Goal: Task Accomplishment & Management: Manage account settings

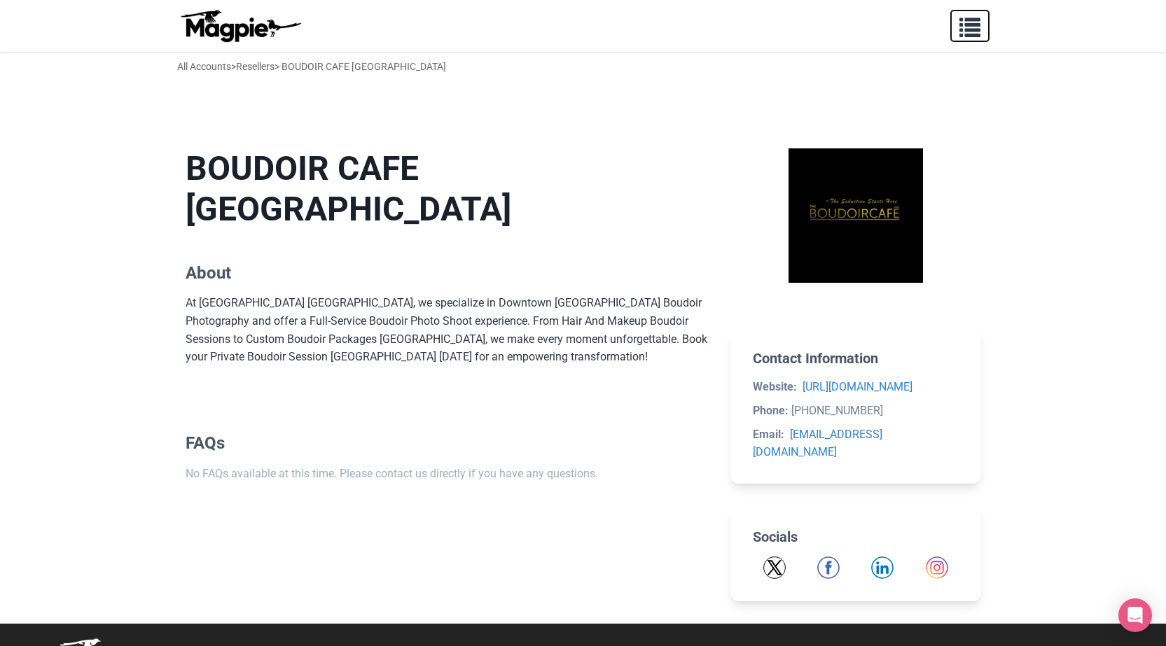
click at [970, 31] on span "button" at bounding box center [970, 24] width 21 height 21
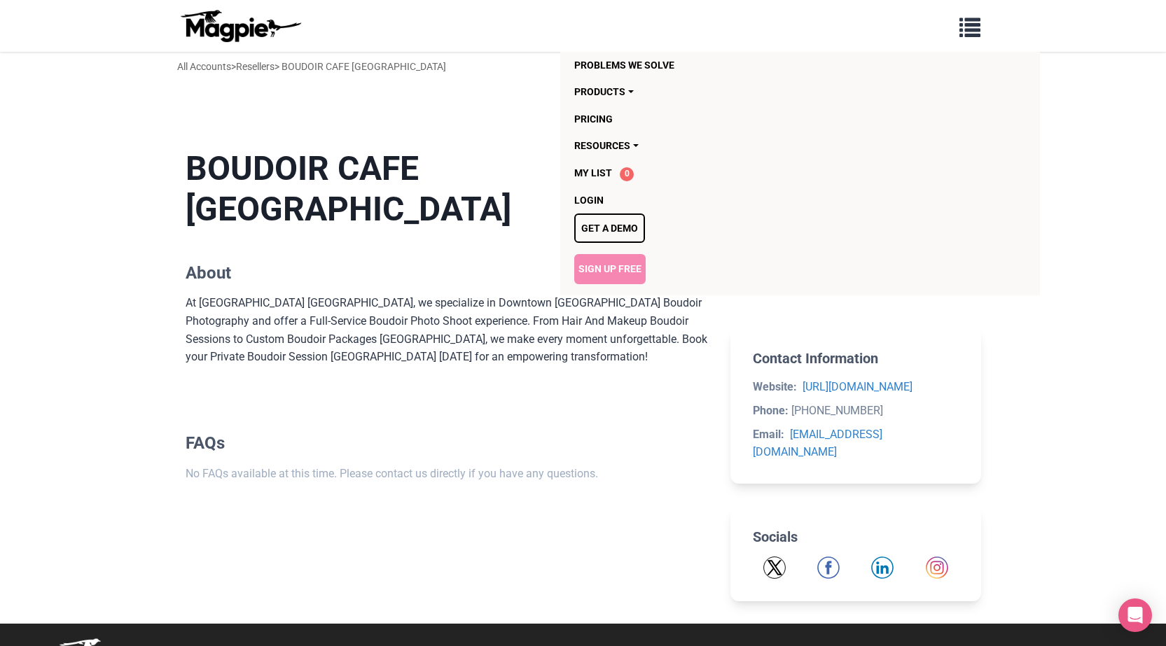
click at [617, 270] on link "Sign Up Free" at bounding box center [609, 268] width 71 height 29
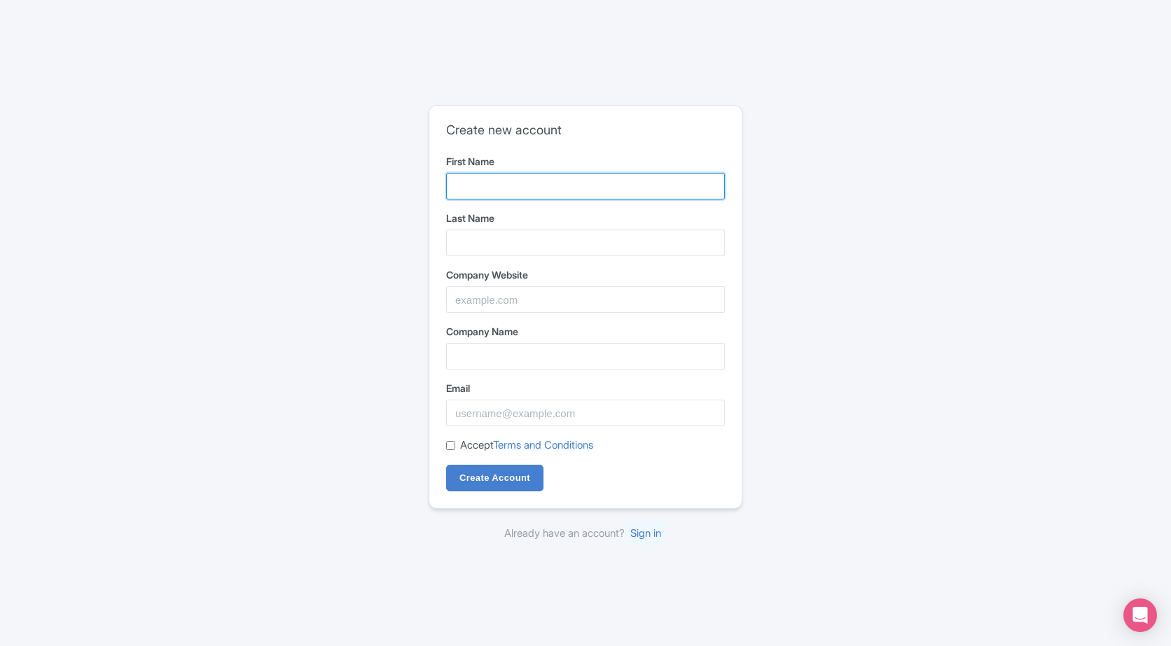
click at [567, 174] on input "First Name" at bounding box center [585, 186] width 279 height 27
paste input "Nutriente Pastry Studio"
drag, startPoint x: 576, startPoint y: 184, endPoint x: 537, endPoint y: 186, distance: 40.0
click at [537, 186] on input "Nutriente Pastry Studio" at bounding box center [585, 186] width 279 height 27
type input "Nutriente Pastry"
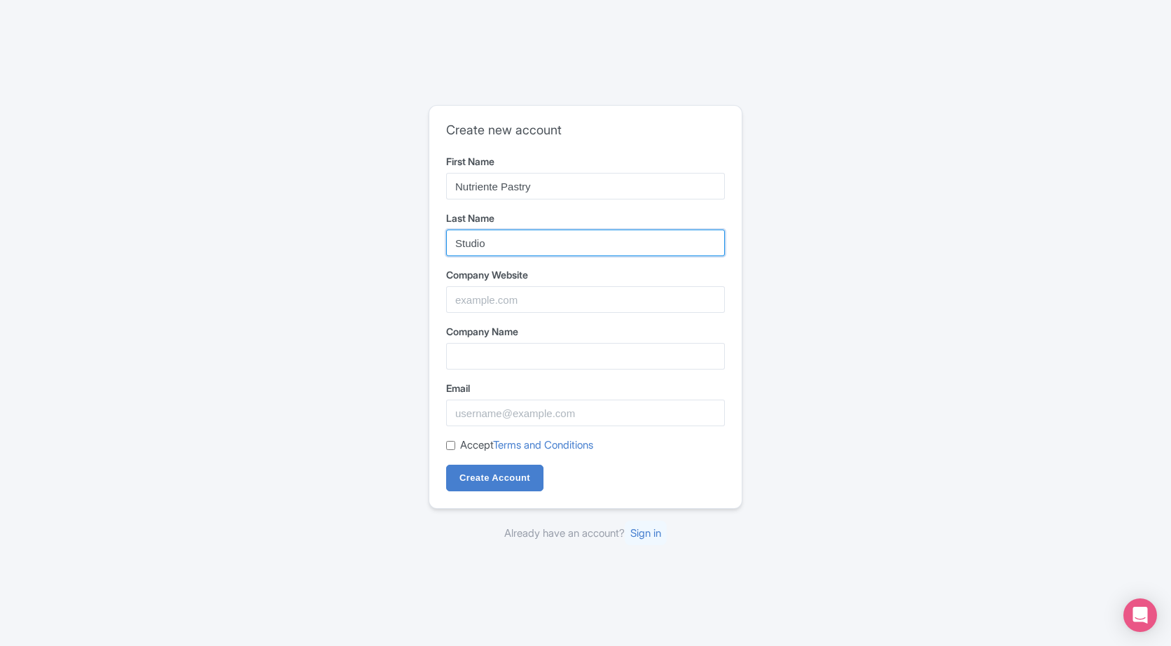
type input "Studio"
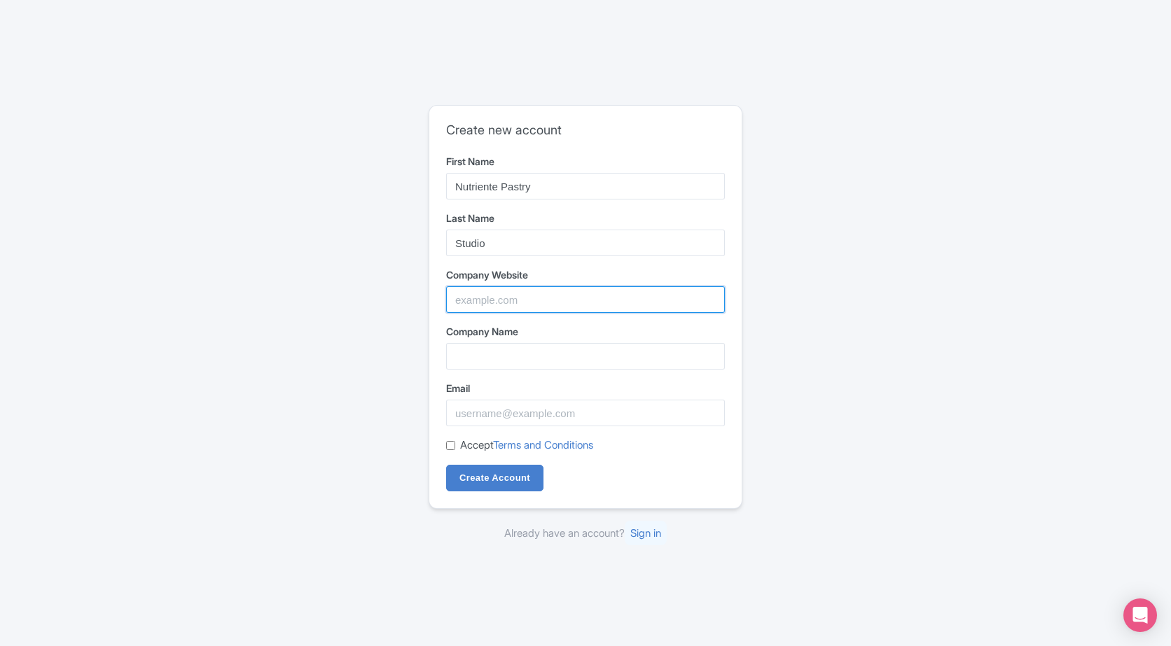
click at [501, 296] on input "Company Website" at bounding box center [585, 299] width 279 height 27
paste input "https://nutrientepastrystudio.com/"
type input "https://nutrientepastrystudio.com/"
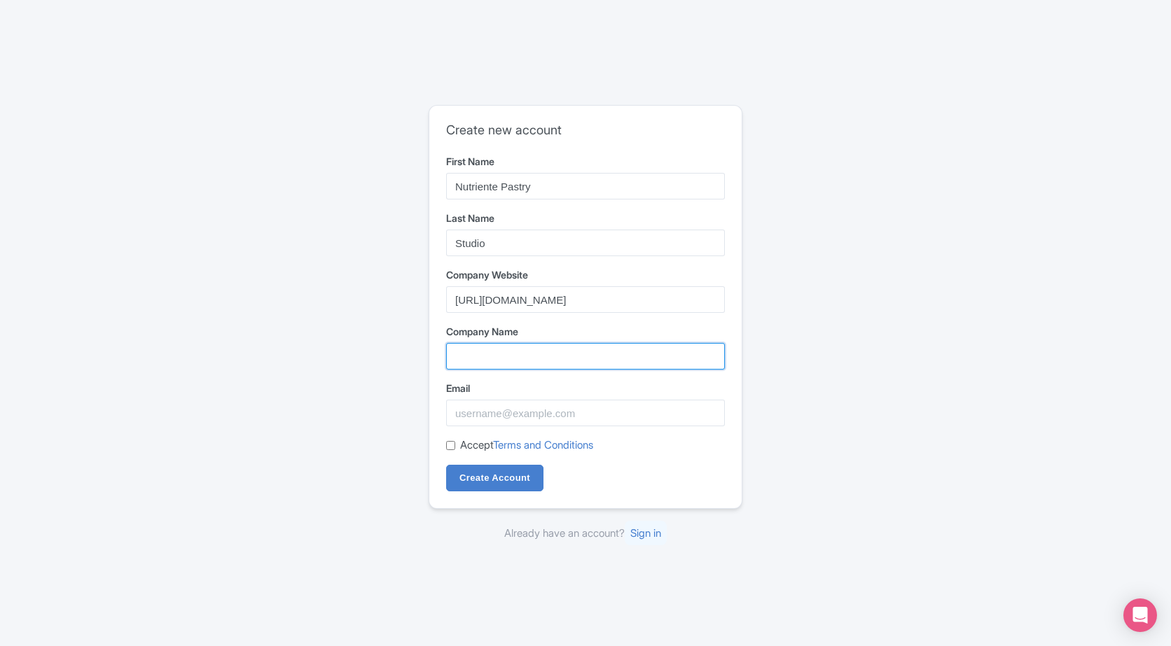
click at [538, 347] on input "Company Name" at bounding box center [585, 356] width 279 height 27
paste input "Nutriente Pastry Studio"
type input "Nutriente Pastry Studio"
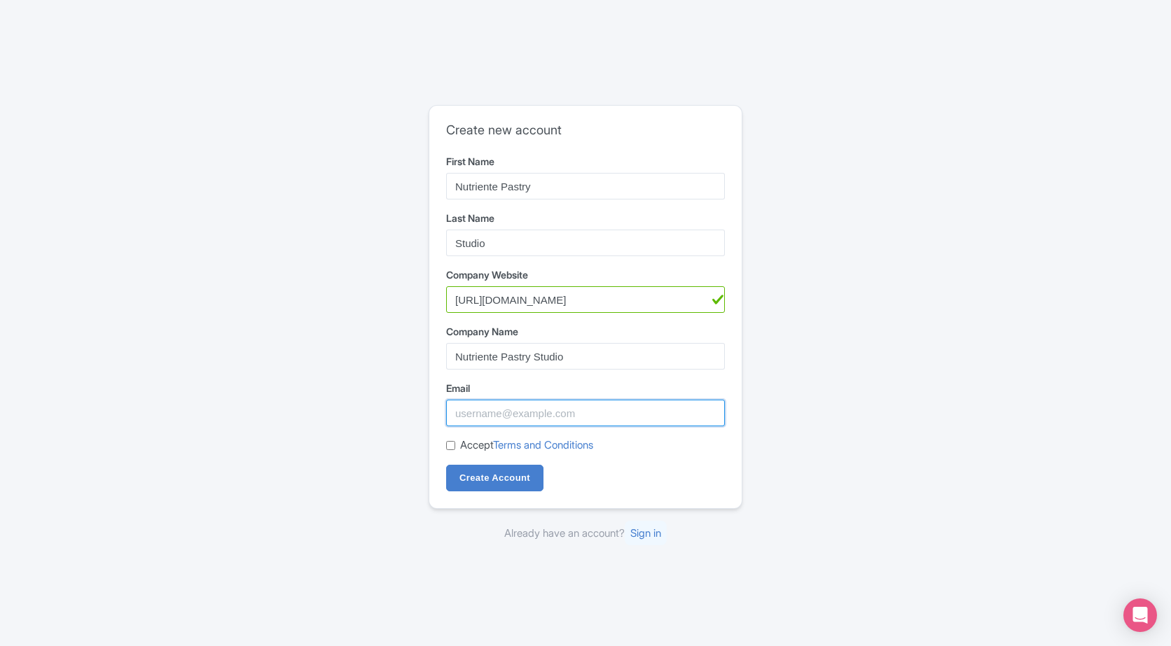
click at [475, 419] on input "Email" at bounding box center [585, 413] width 279 height 27
paste input "nutrientpastrystudio@gmail.com"
type input "nutrientpastrystudio@gmail.com"
click at [455, 443] on input "Accept Terms and Conditions" at bounding box center [450, 445] width 9 height 9
checkbox input "true"
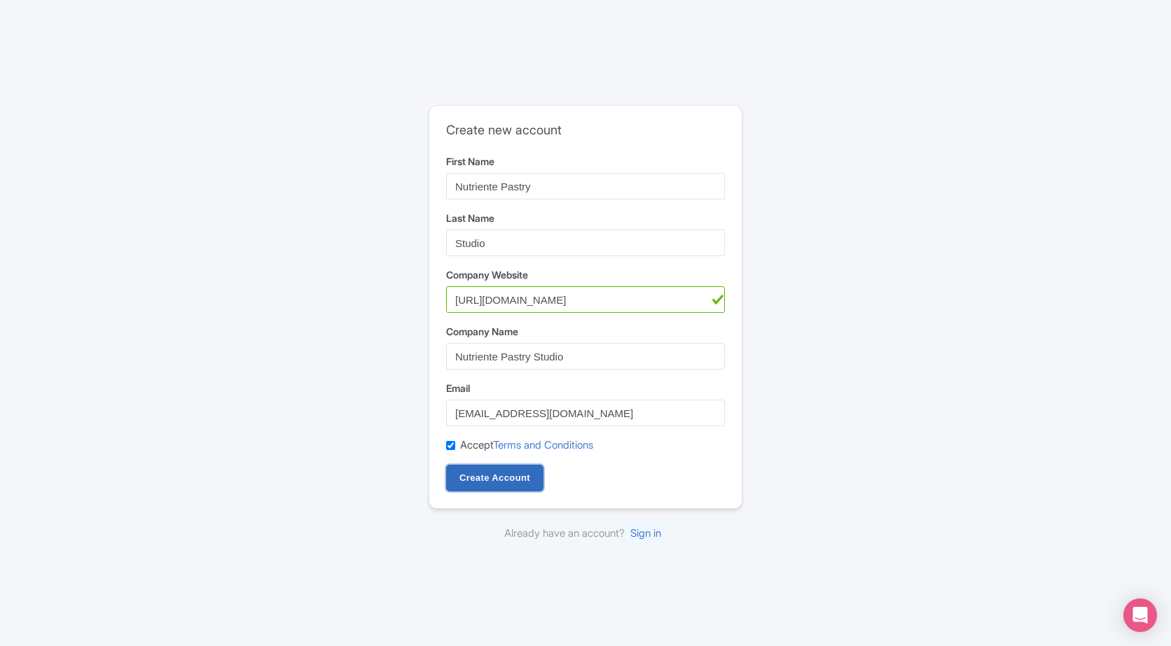
click at [519, 471] on input "Create Account" at bounding box center [494, 478] width 97 height 27
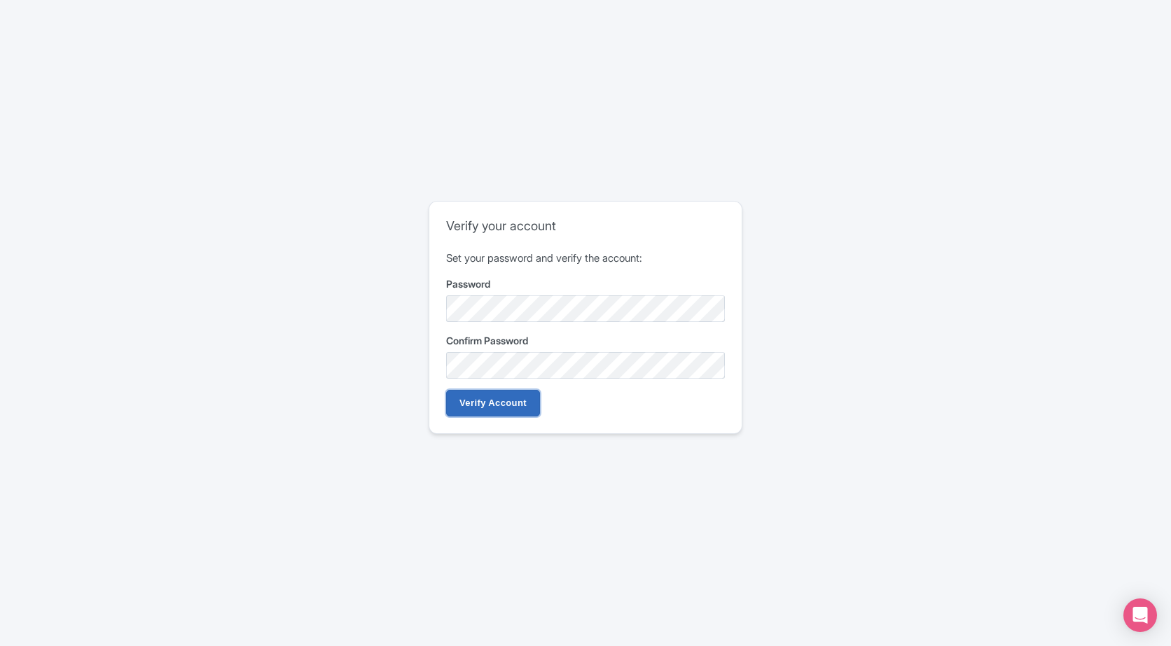
click at [486, 396] on input "Verify Account" at bounding box center [493, 403] width 94 height 27
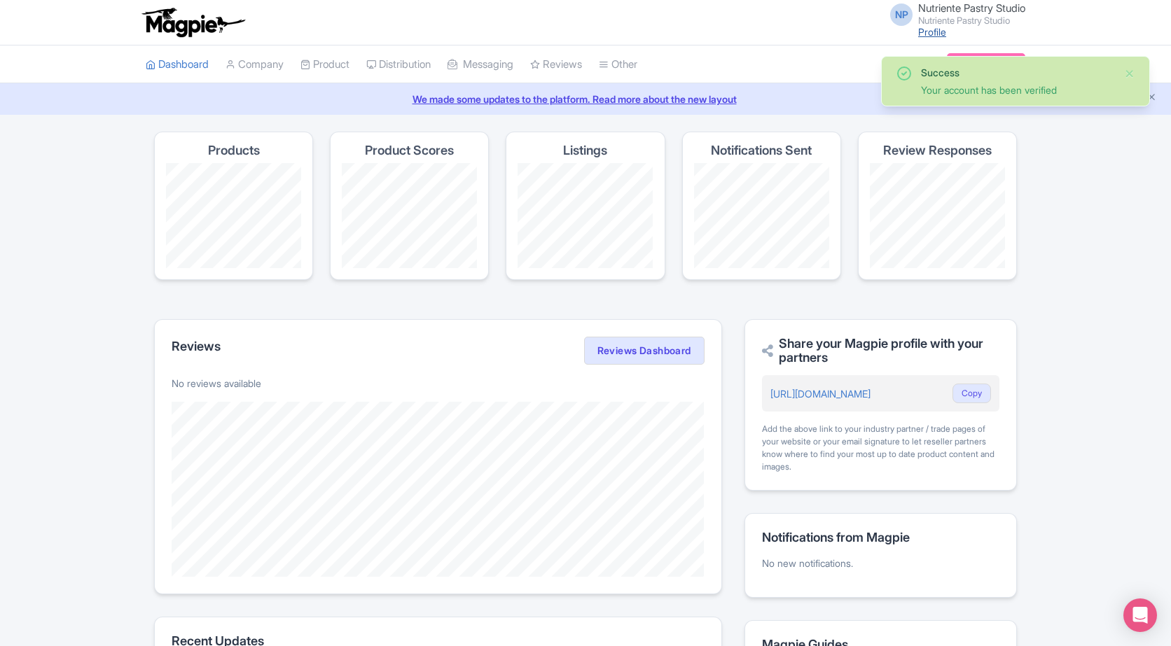
click at [923, 36] on link "Profile" at bounding box center [932, 32] width 28 height 12
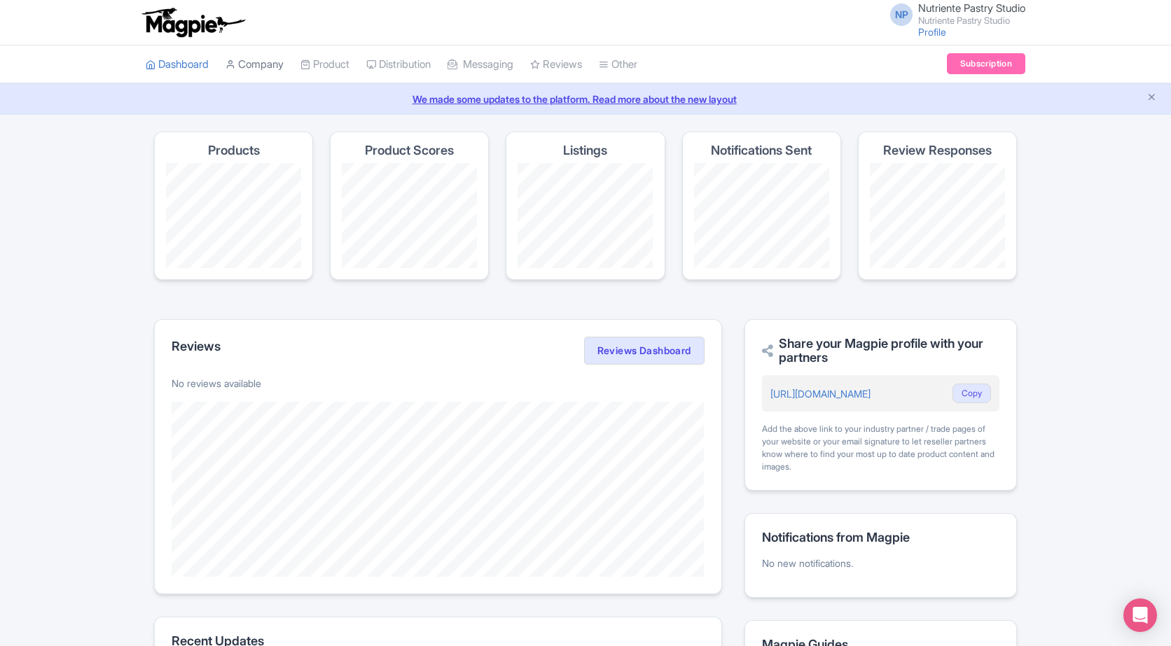
click at [263, 70] on link "Company" at bounding box center [255, 65] width 58 height 39
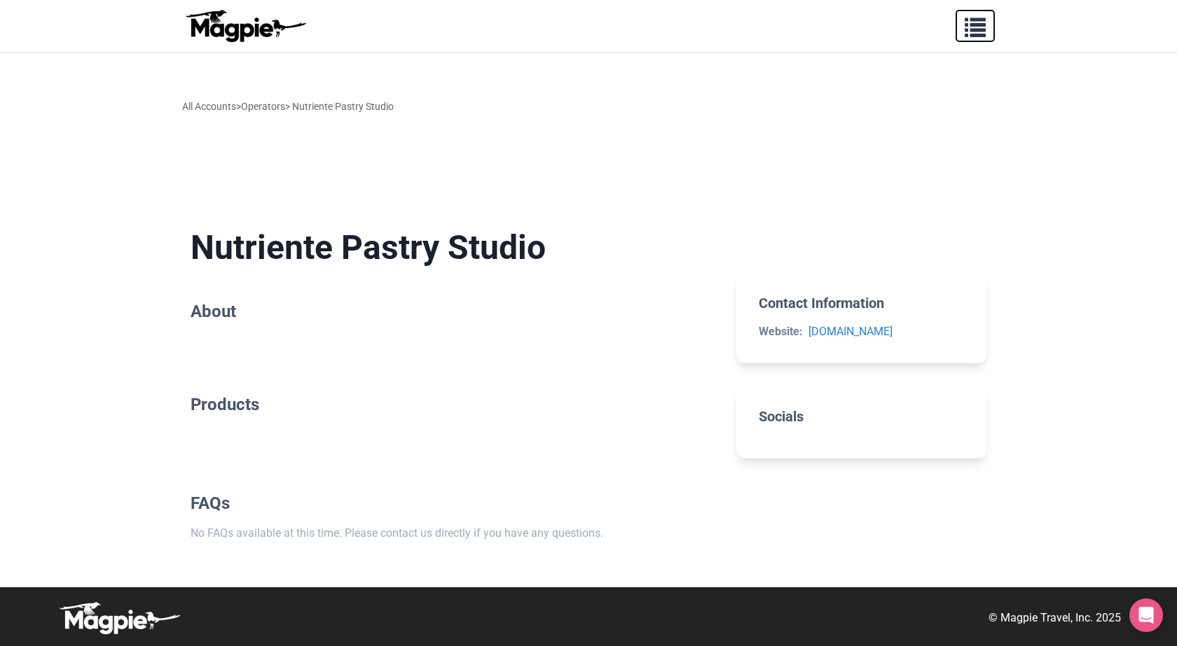
click at [982, 27] on span "button" at bounding box center [974, 24] width 21 height 21
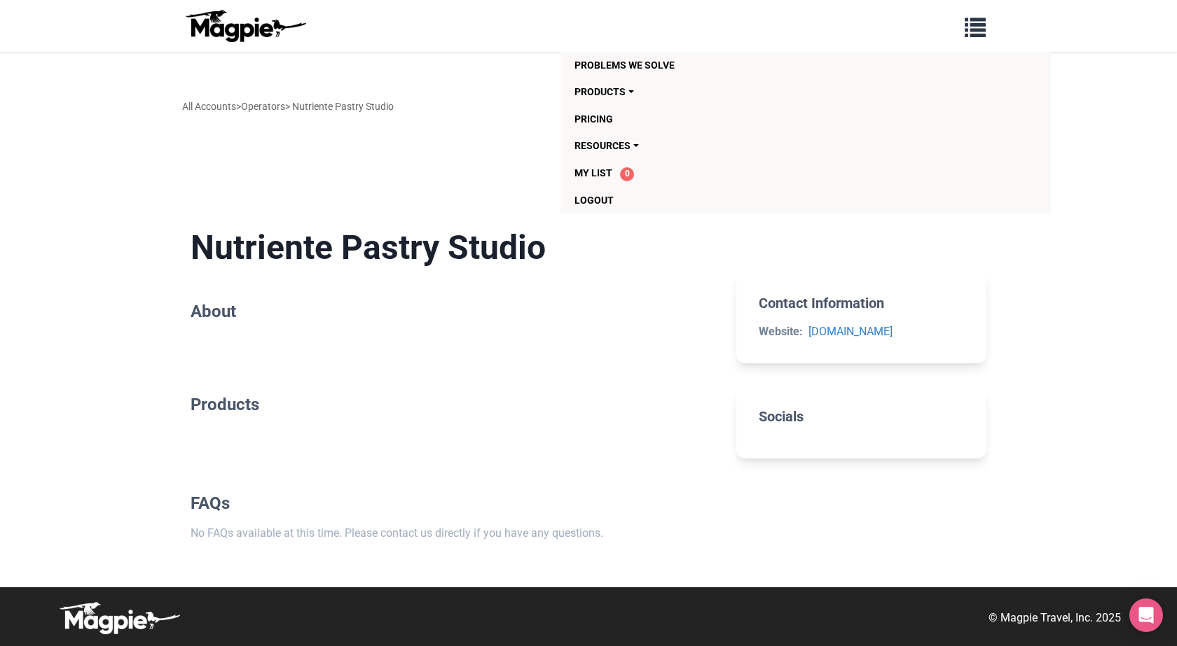
click at [441, 125] on div "All Accounts > Operators > Nutriente Pastry Studio" at bounding box center [588, 106] width 840 height 95
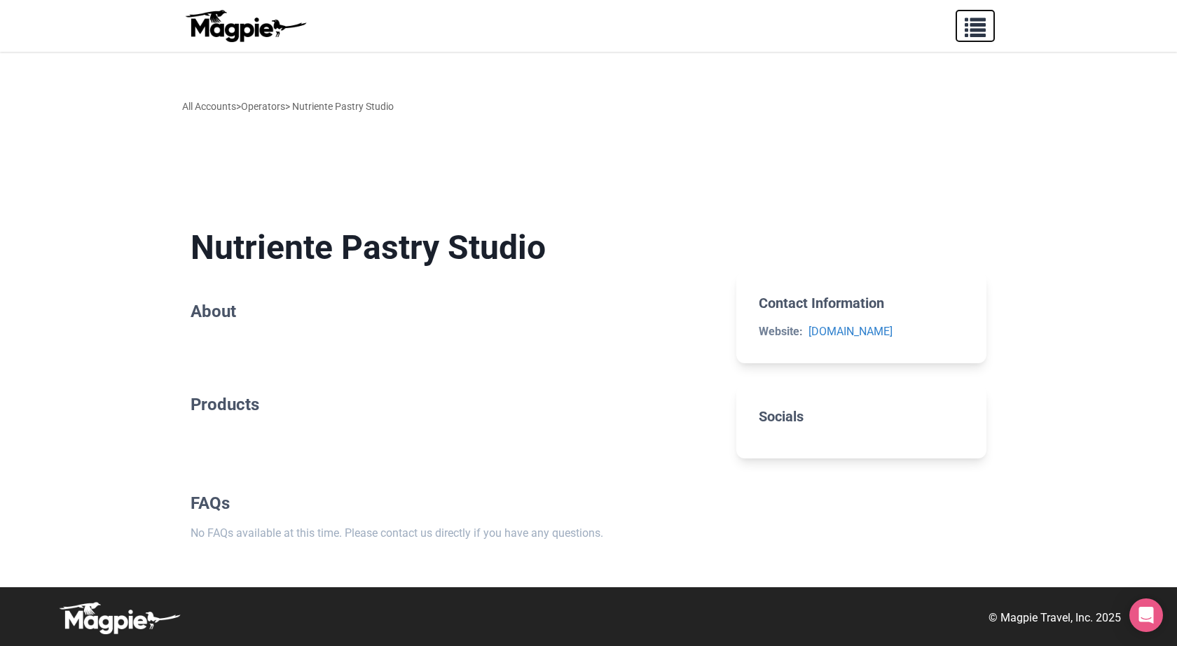
click at [966, 29] on span "button" at bounding box center [974, 24] width 21 height 21
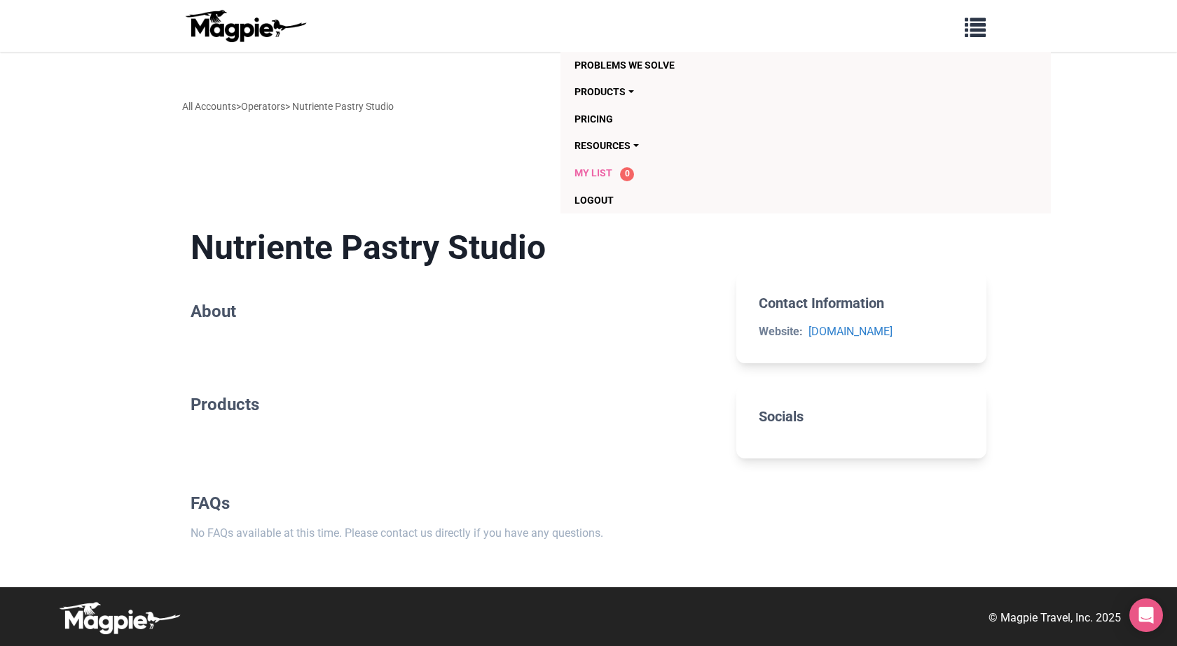
click at [602, 177] on span "My List" at bounding box center [593, 172] width 38 height 11
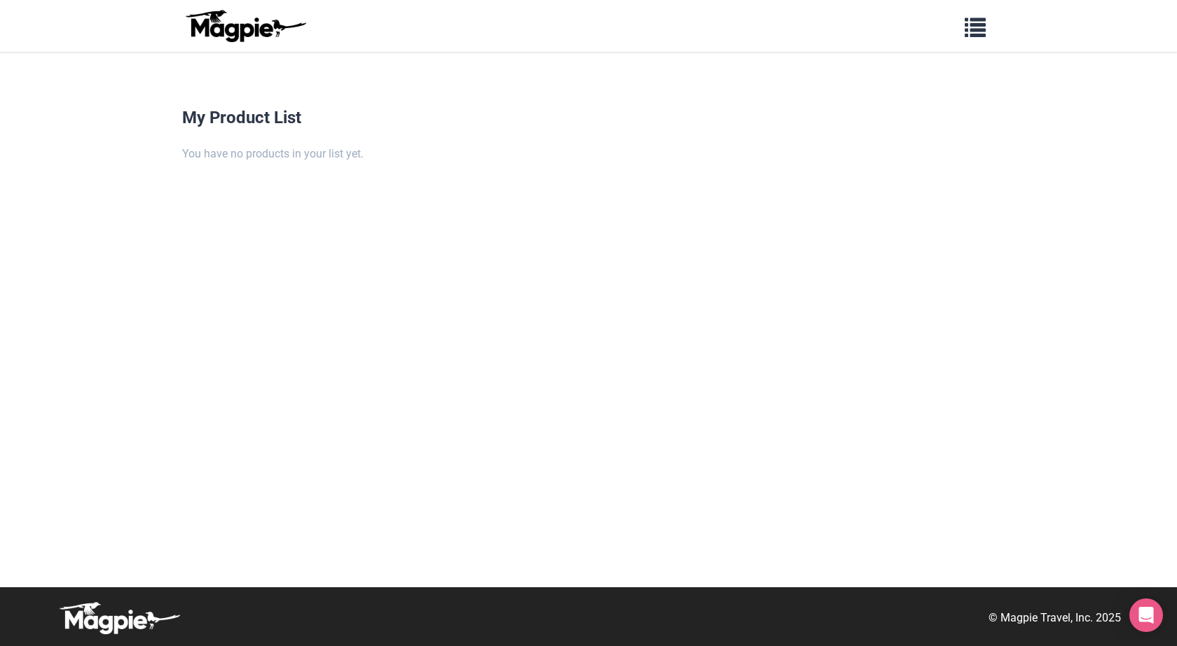
click at [219, 29] on img at bounding box center [245, 26] width 126 height 34
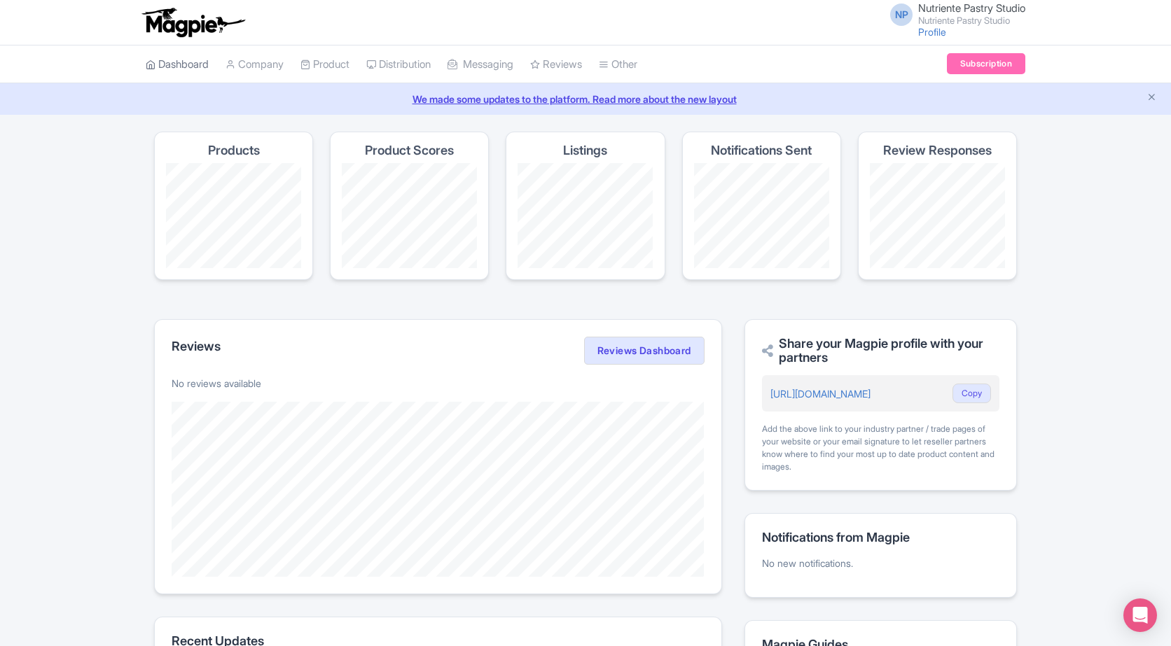
click at [201, 62] on link "Dashboard" at bounding box center [177, 65] width 63 height 39
click at [650, 346] on link "Reviews Dashboard" at bounding box center [644, 351] width 120 height 28
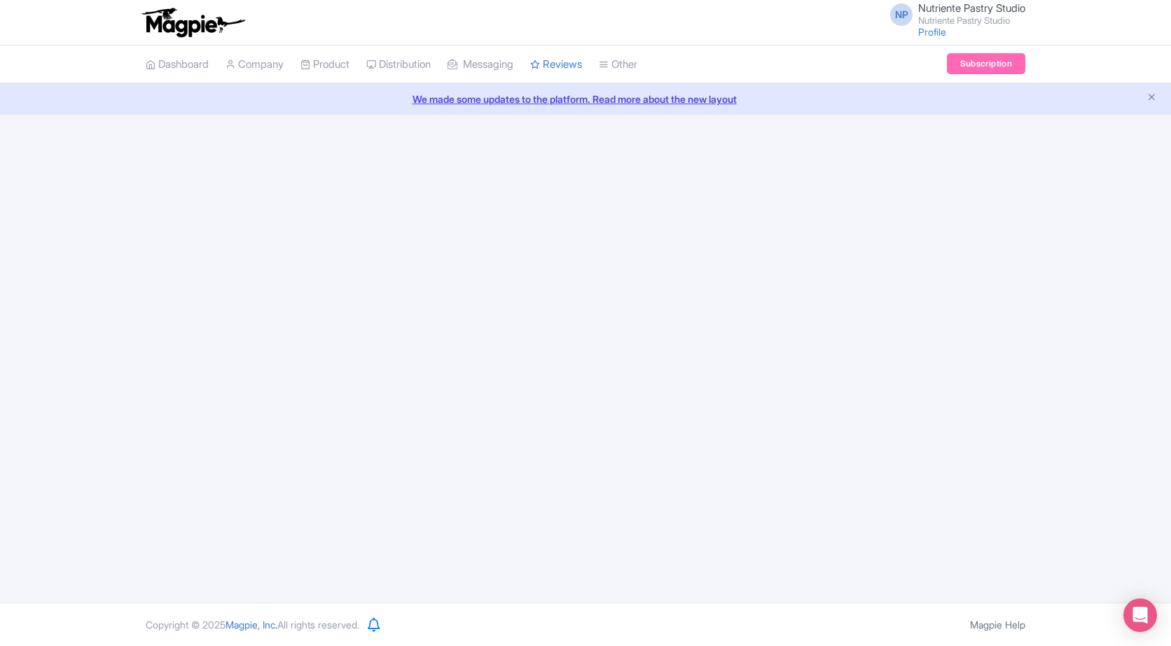
click at [943, 10] on span "Nutriente Pastry Studio" at bounding box center [971, 7] width 107 height 13
click at [953, 90] on link "Settings" at bounding box center [958, 89] width 133 height 22
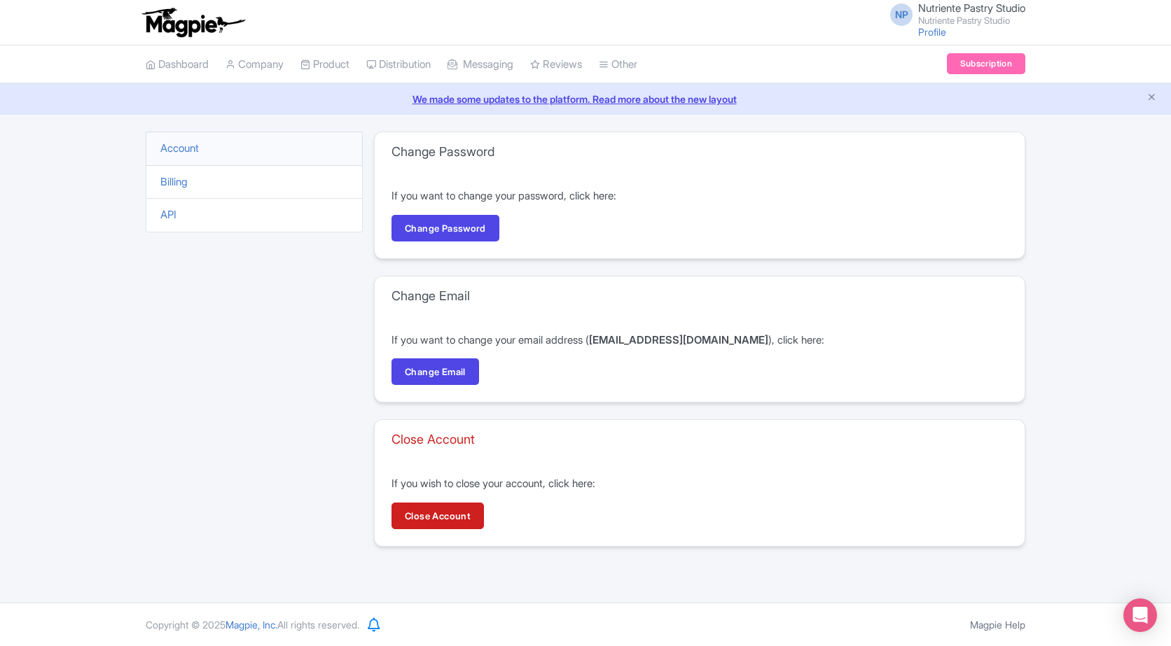
click at [981, 16] on small "Nutriente Pastry Studio" at bounding box center [971, 20] width 107 height 9
click at [953, 68] on link "Users" at bounding box center [958, 67] width 133 height 22
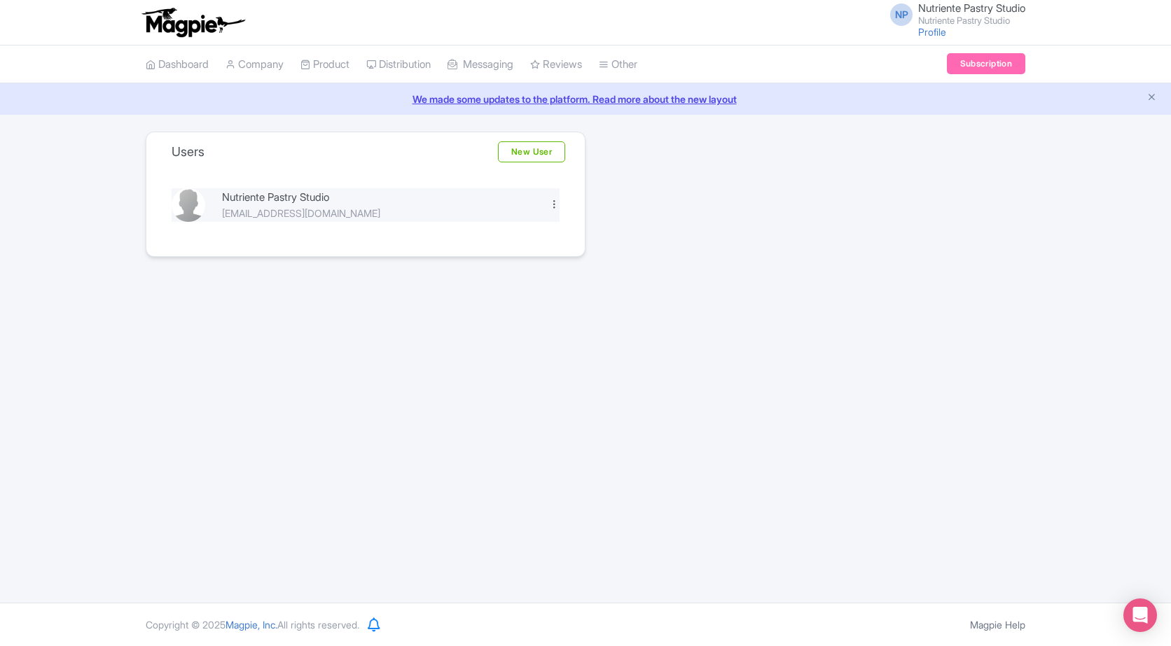
click at [556, 202] on div at bounding box center [554, 204] width 11 height 11
click at [500, 218] on link "Edit" at bounding box center [492, 228] width 133 height 22
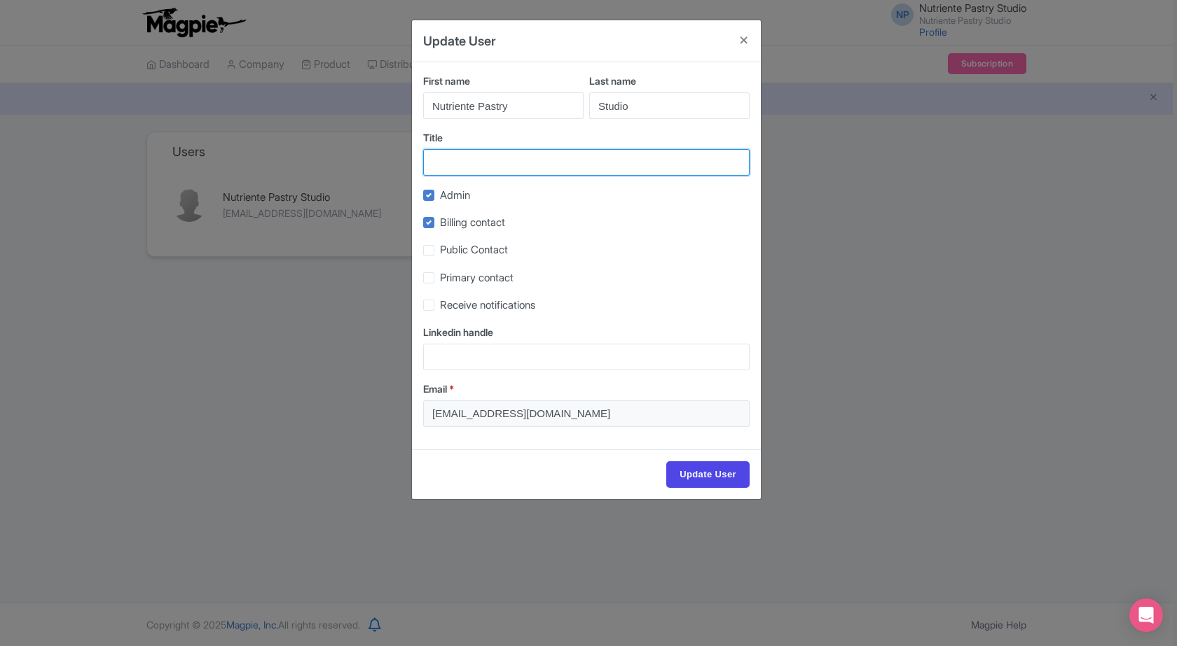
click at [527, 167] on input "Title" at bounding box center [586, 162] width 326 height 27
click at [440, 226] on label "Billing contact" at bounding box center [472, 223] width 65 height 16
click at [440, 223] on input "Billing contact" at bounding box center [444, 218] width 9 height 9
checkbox input "false"
click at [440, 251] on label "Public Contact" at bounding box center [474, 250] width 68 height 16
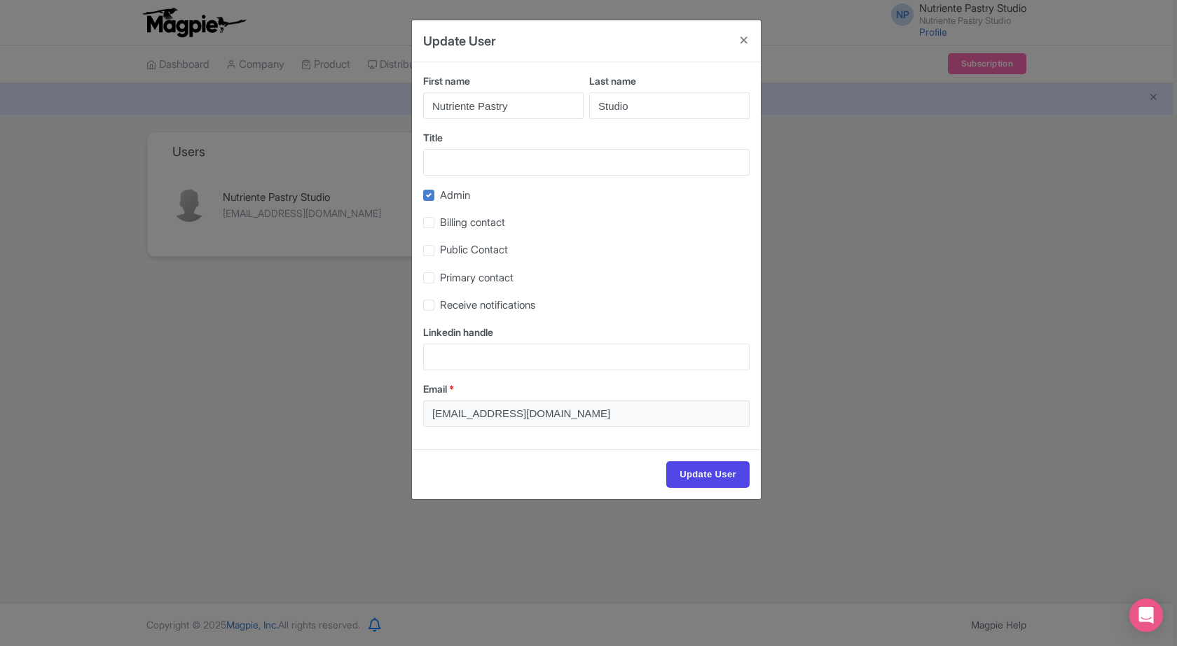
click at [440, 251] on input "Public Contact" at bounding box center [444, 246] width 9 height 9
click at [440, 251] on label "Public Contact" at bounding box center [474, 250] width 68 height 16
click at [440, 251] on input "Public Contact" at bounding box center [444, 246] width 9 height 9
checkbox input "false"
click at [497, 373] on div "First name Nutriente Pastry Last name Studio Title Admin Billing contact Public…" at bounding box center [586, 255] width 349 height 387
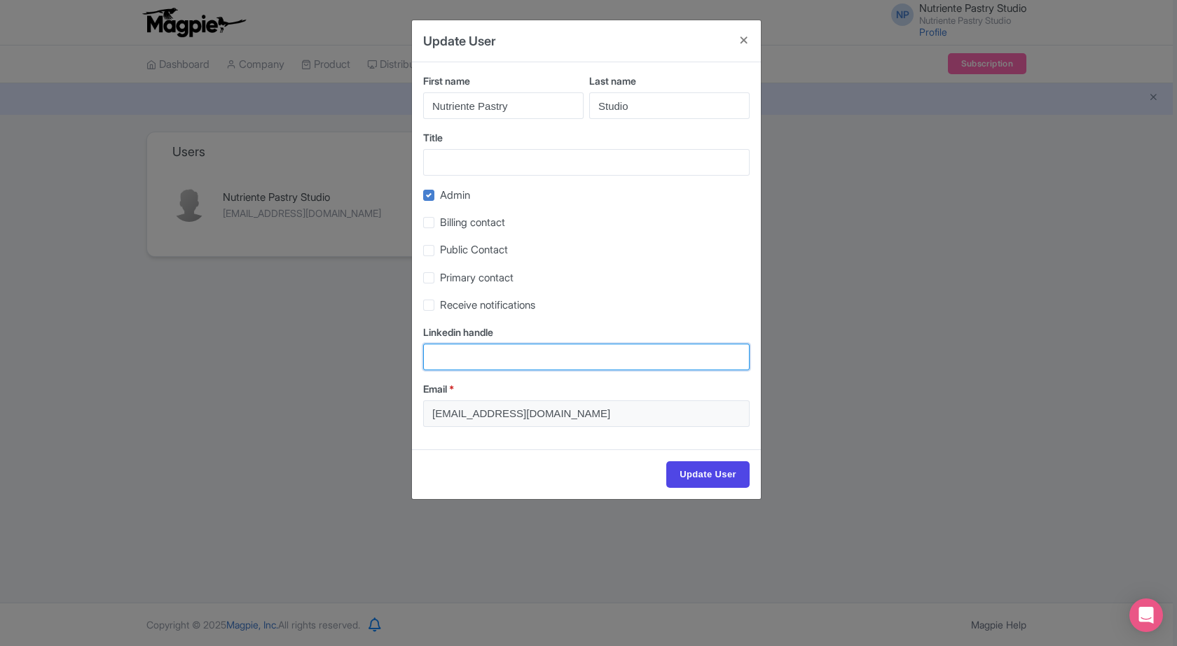
click at [499, 365] on input "Linkedin handle" at bounding box center [586, 357] width 326 height 27
paste input "[URL][DOMAIN_NAME]"
type input "[URL][DOMAIN_NAME]"
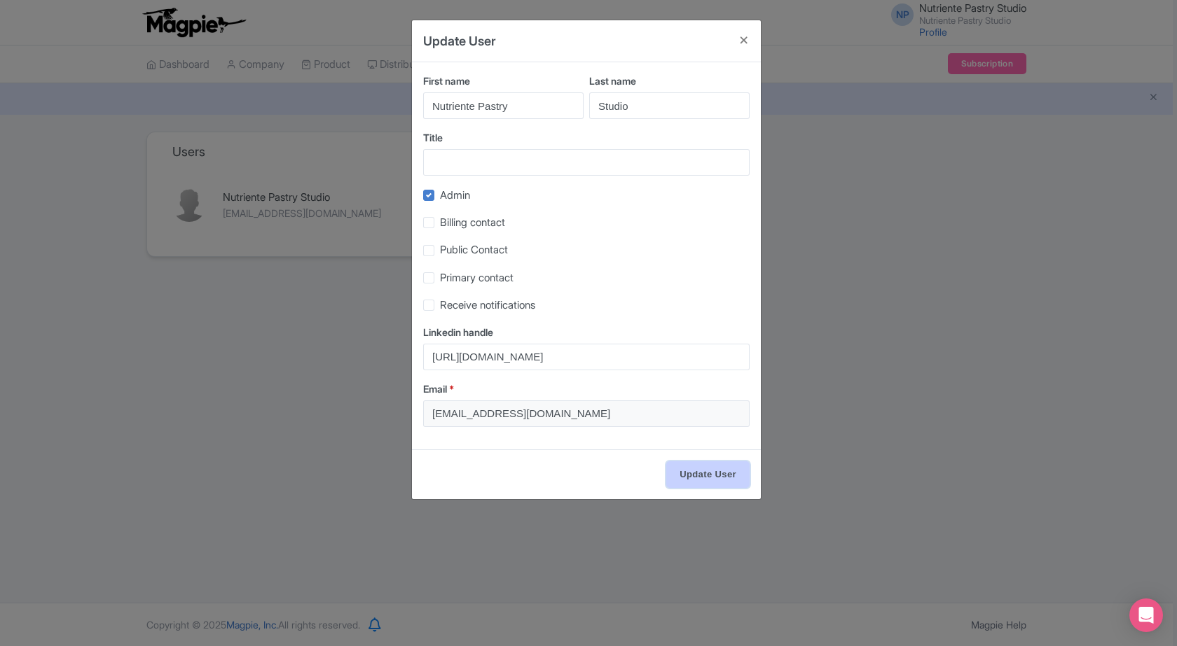
click at [689, 477] on input "Update User" at bounding box center [707, 475] width 83 height 27
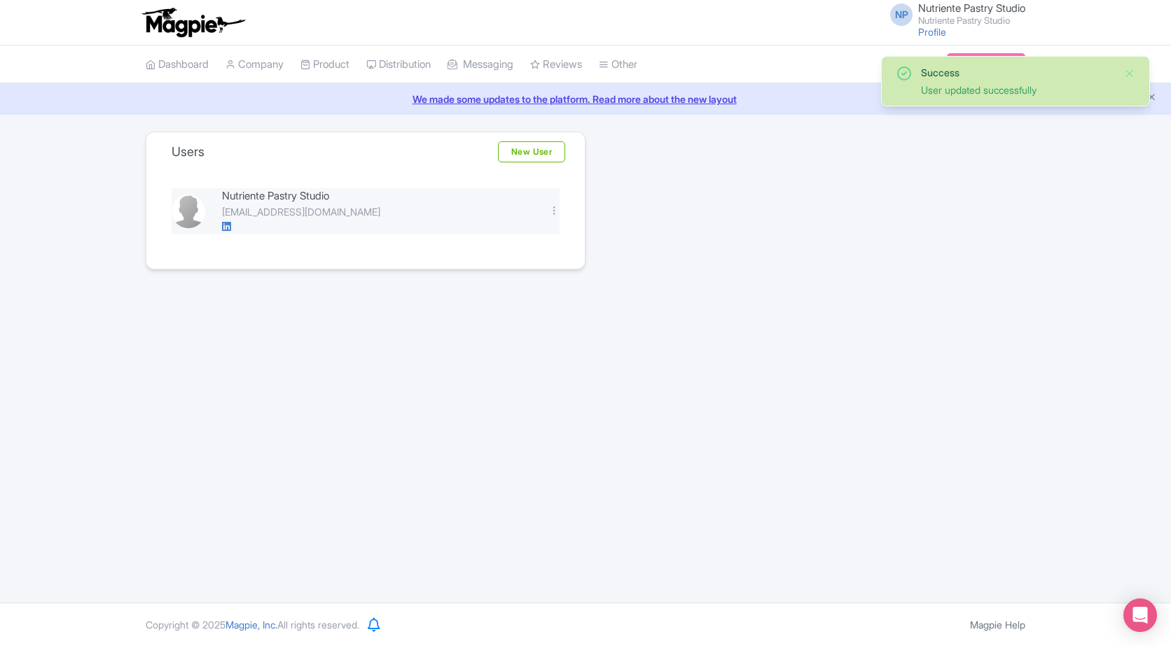
click at [228, 193] on div "Nutriente Pastry Studio" at bounding box center [377, 196] width 310 height 16
click at [188, 209] on img at bounding box center [189, 212] width 34 height 34
click at [188, 207] on img at bounding box center [189, 212] width 34 height 34
click at [272, 190] on div "Nutriente Pastry Studio" at bounding box center [377, 196] width 310 height 16
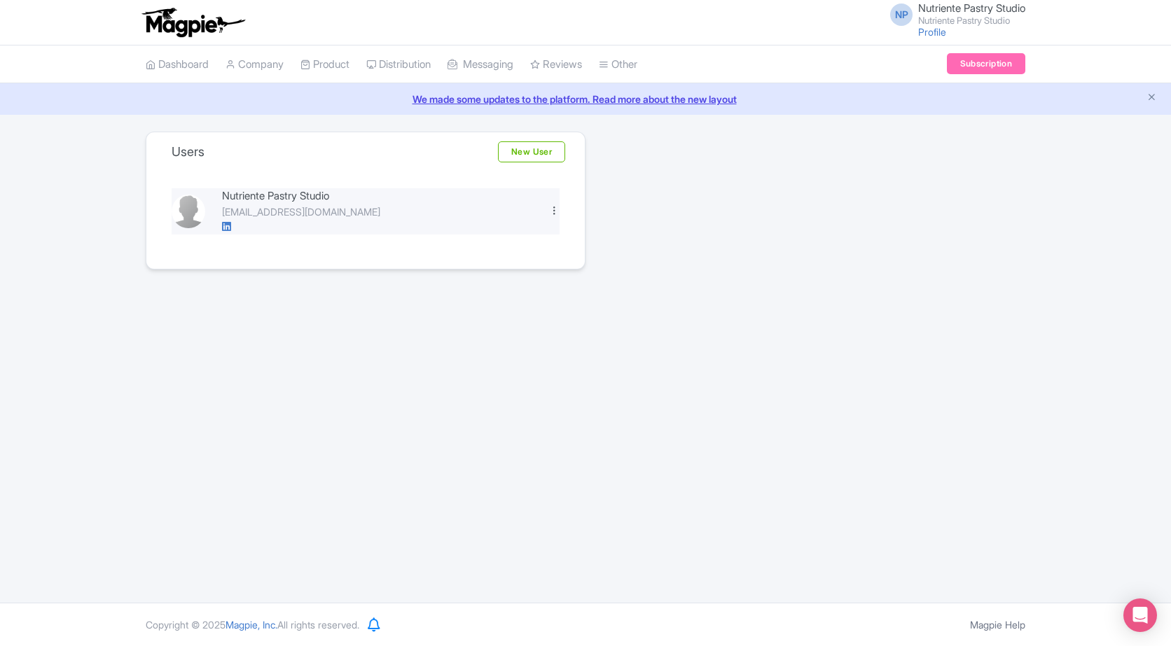
click at [553, 209] on div at bounding box center [554, 210] width 11 height 11
click at [625, 209] on div "Success User updated successfully Users New User Nutriente Pastry Studio nutrie…" at bounding box center [585, 201] width 897 height 138
click at [929, 29] on link "Profile" at bounding box center [932, 32] width 28 height 12
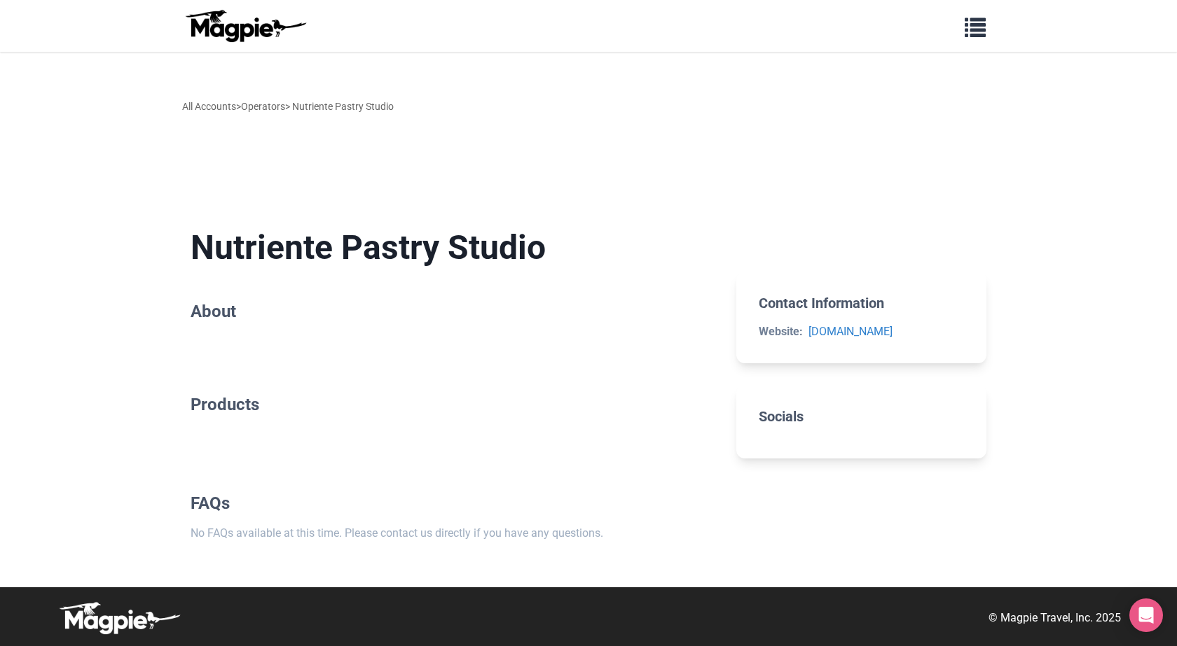
click at [247, 340] on section "Nutriente Pastry Studio About" at bounding box center [452, 277] width 523 height 144
click at [223, 341] on section "Nutriente Pastry Studio About" at bounding box center [452, 277] width 523 height 144
click at [223, 345] on section "Nutriente Pastry Studio About" at bounding box center [452, 277] width 523 height 144
drag, startPoint x: 261, startPoint y: 325, endPoint x: 298, endPoint y: 313, distance: 39.0
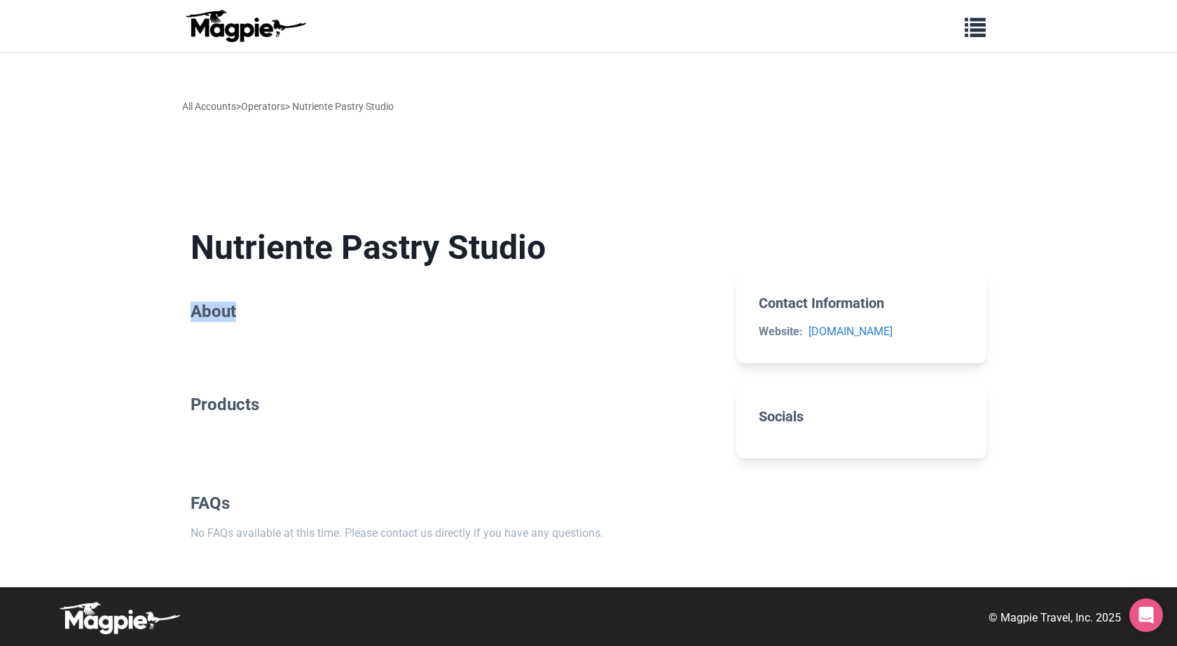
click at [262, 325] on section "Nutriente Pastry Studio About" at bounding box center [452, 277] width 523 height 144
click at [988, 26] on button "button" at bounding box center [974, 26] width 39 height 32
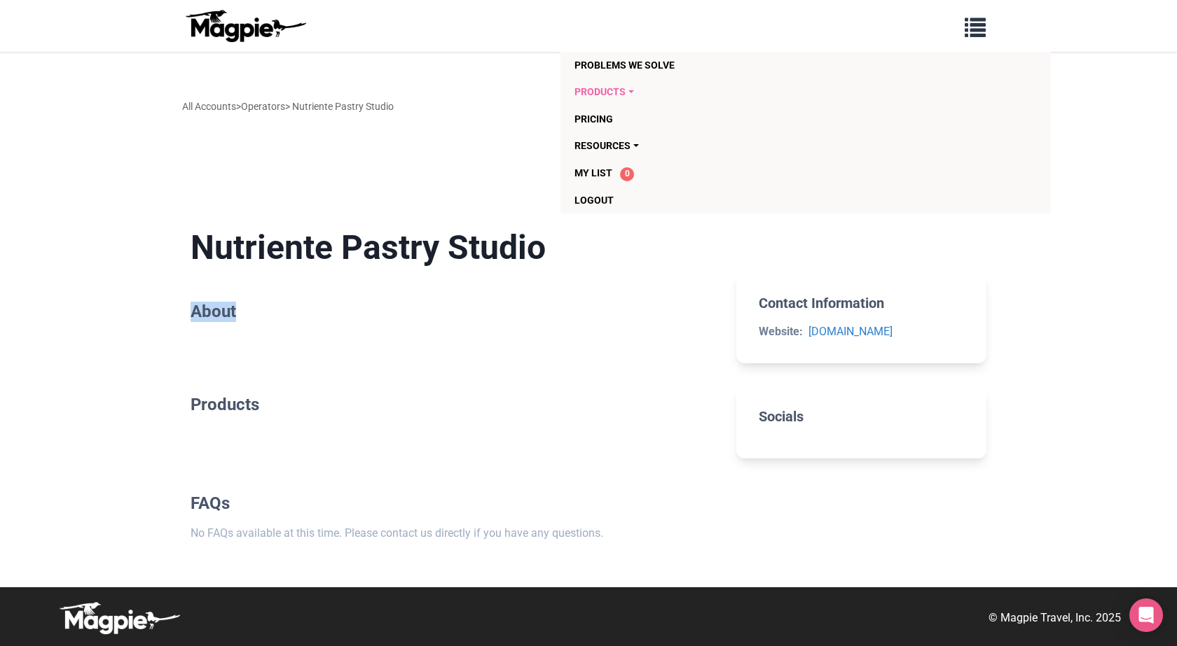
click at [628, 91] on link "Products" at bounding box center [724, 91] width 301 height 27
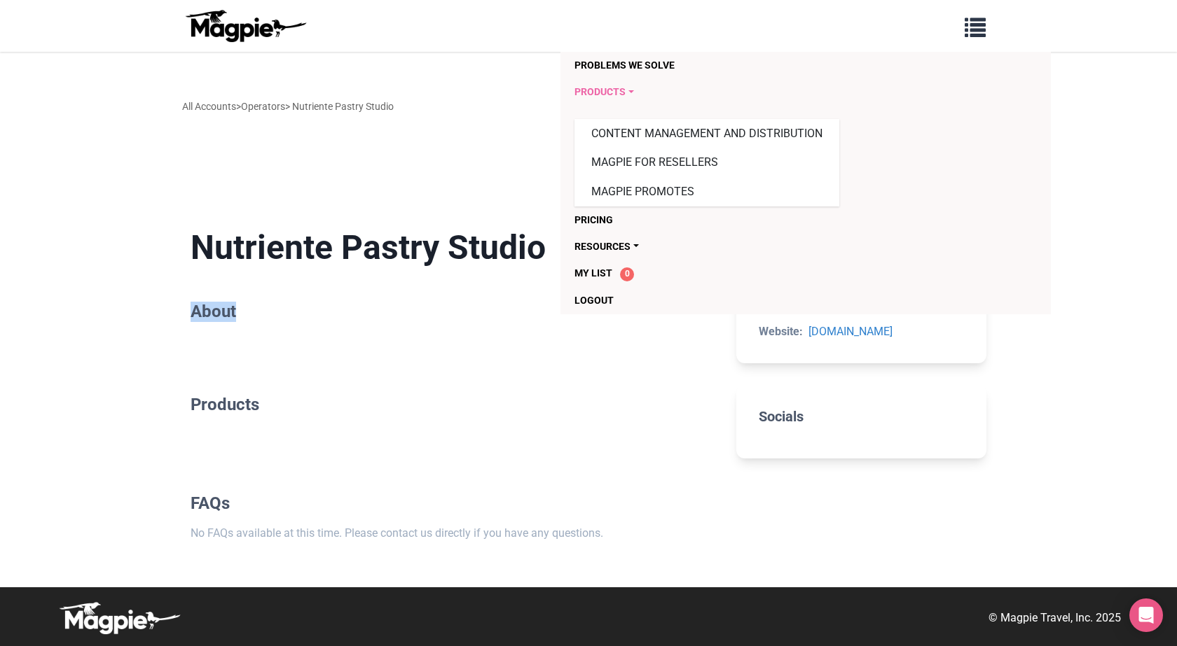
click at [628, 91] on link "Products" at bounding box center [724, 91] width 301 height 27
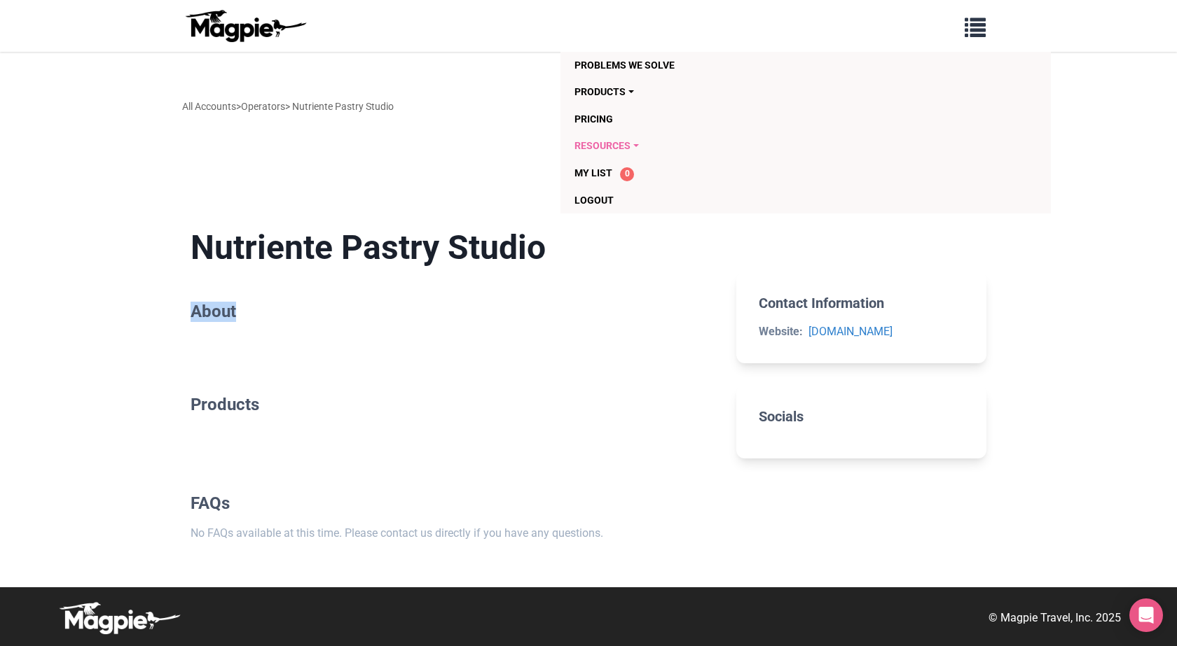
click at [633, 144] on link "Resources" at bounding box center [724, 145] width 301 height 27
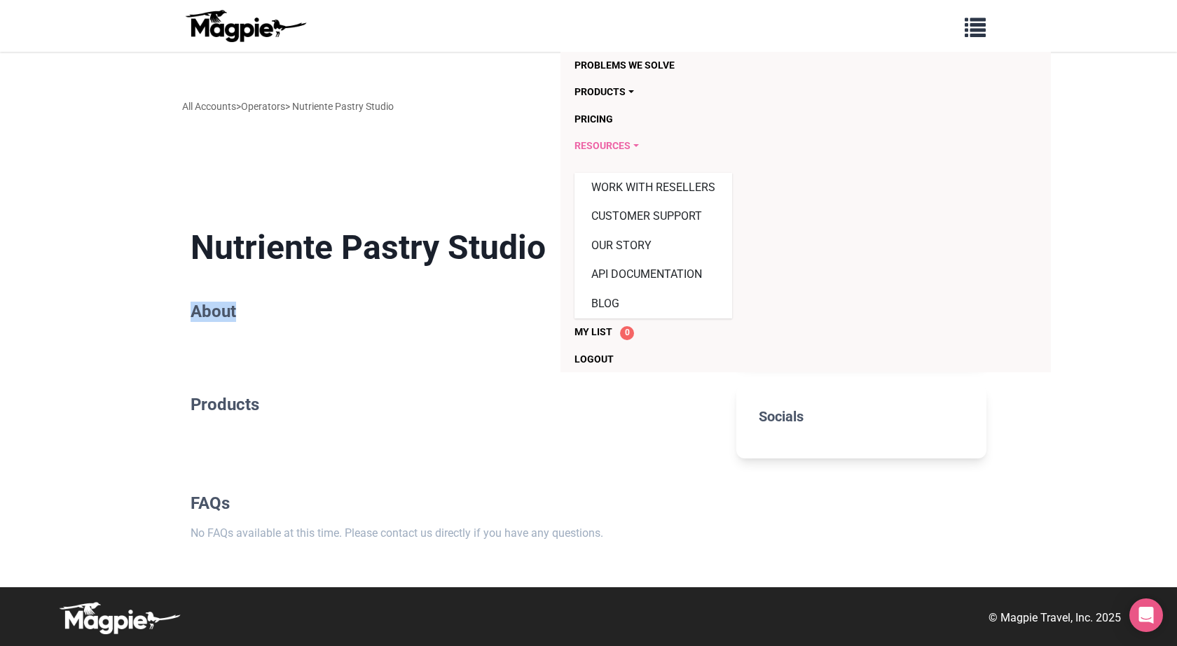
click at [633, 144] on link "Resources" at bounding box center [724, 145] width 301 height 27
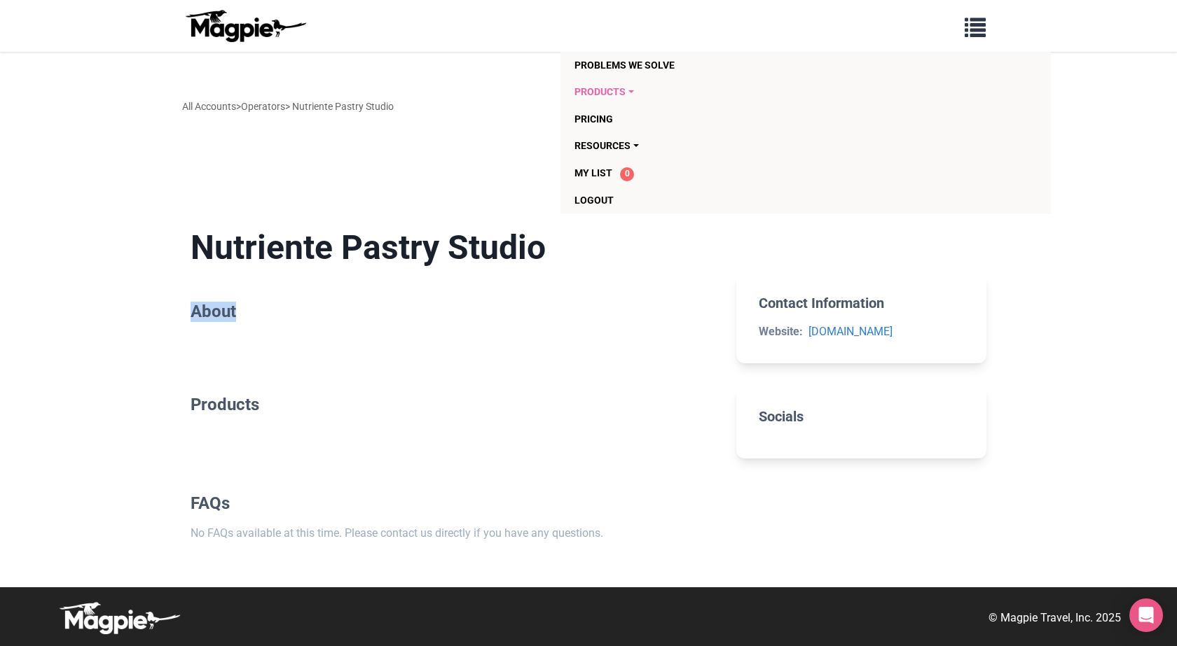
click at [635, 88] on link "Products" at bounding box center [724, 91] width 301 height 27
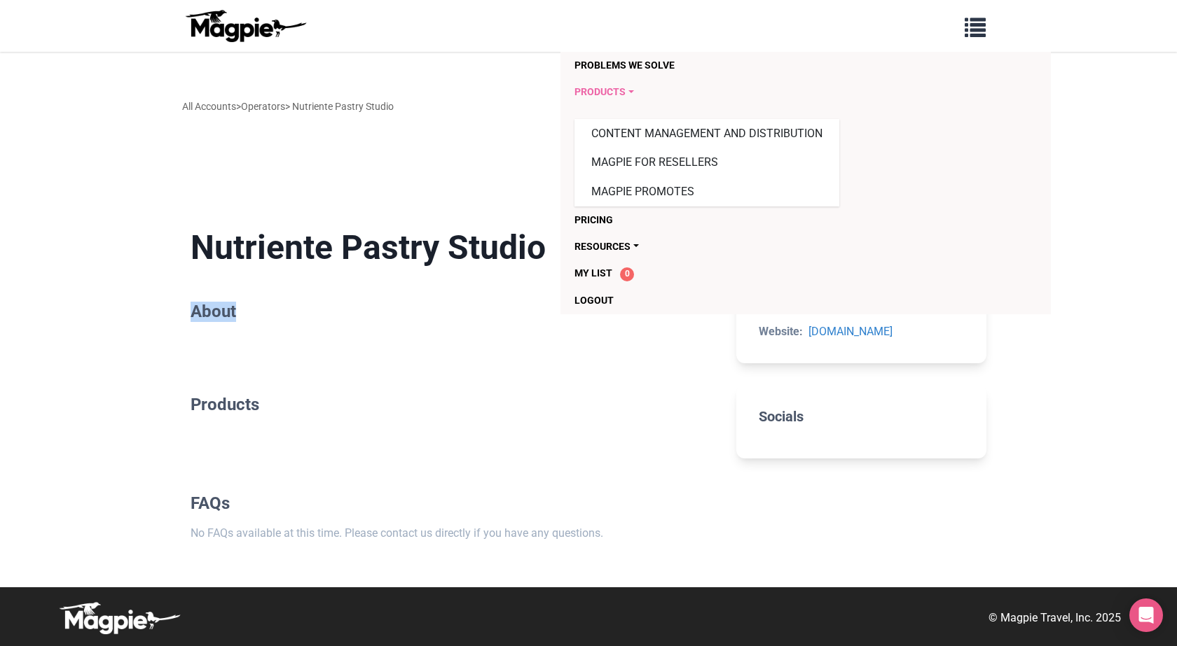
click at [635, 88] on link "Products" at bounding box center [724, 91] width 301 height 27
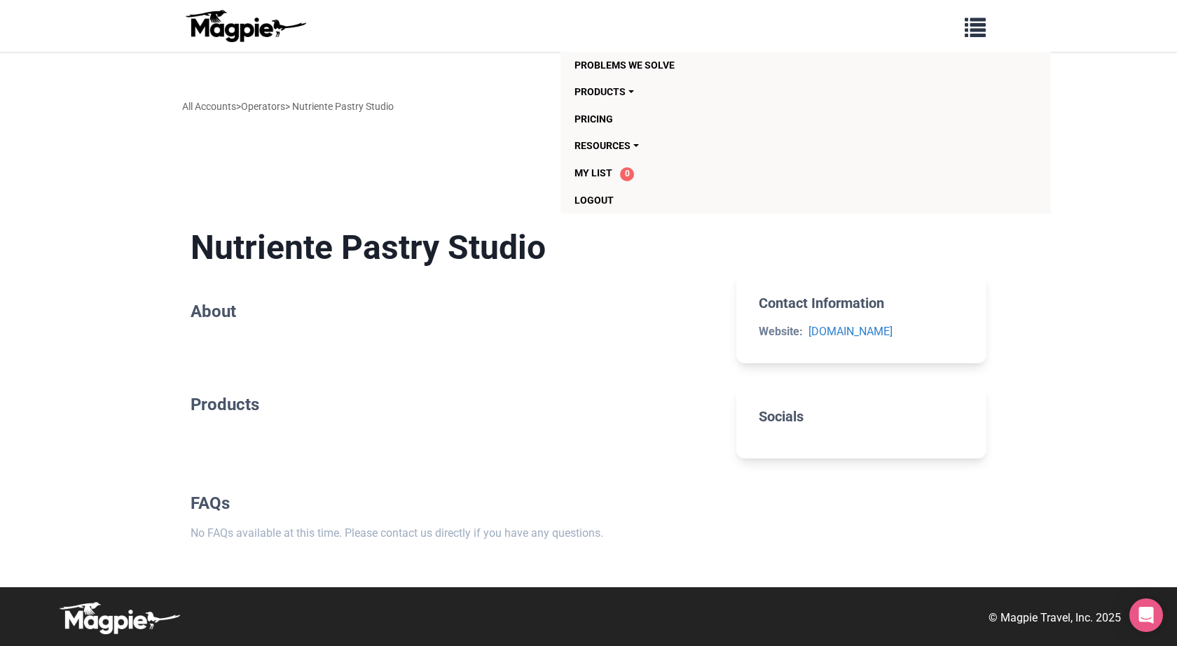
click at [354, 106] on div "All Accounts > Operators > Nutriente Pastry Studio" at bounding box center [288, 106] width 212 height 15
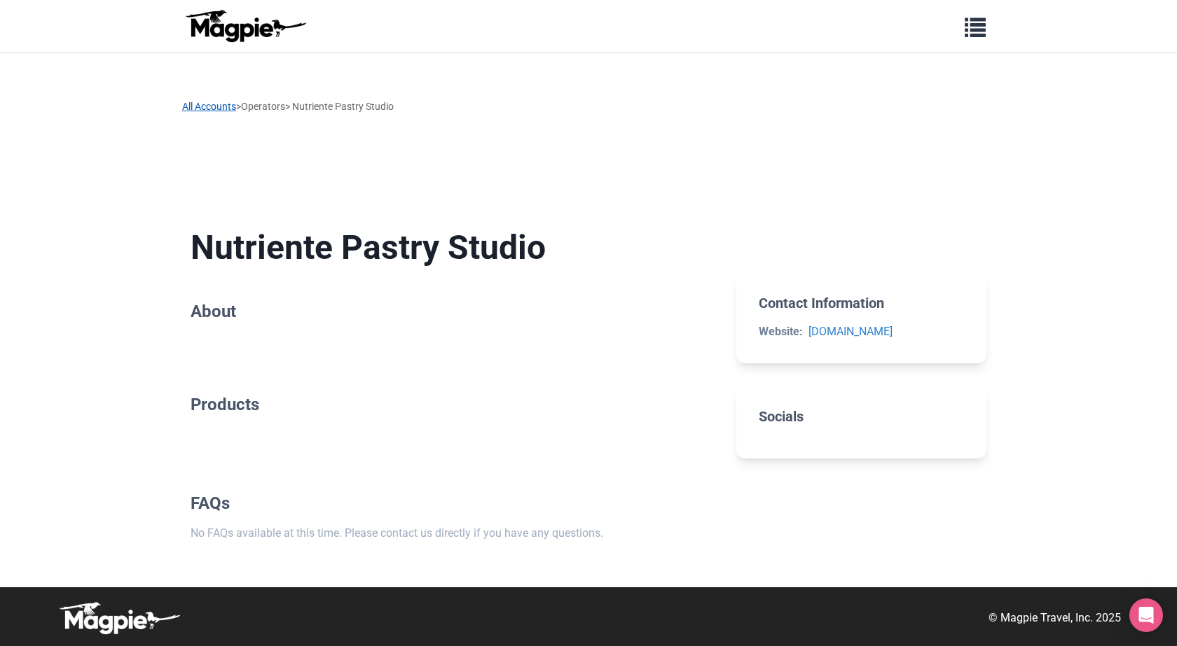
click at [212, 101] on link "All Accounts" at bounding box center [209, 106] width 54 height 11
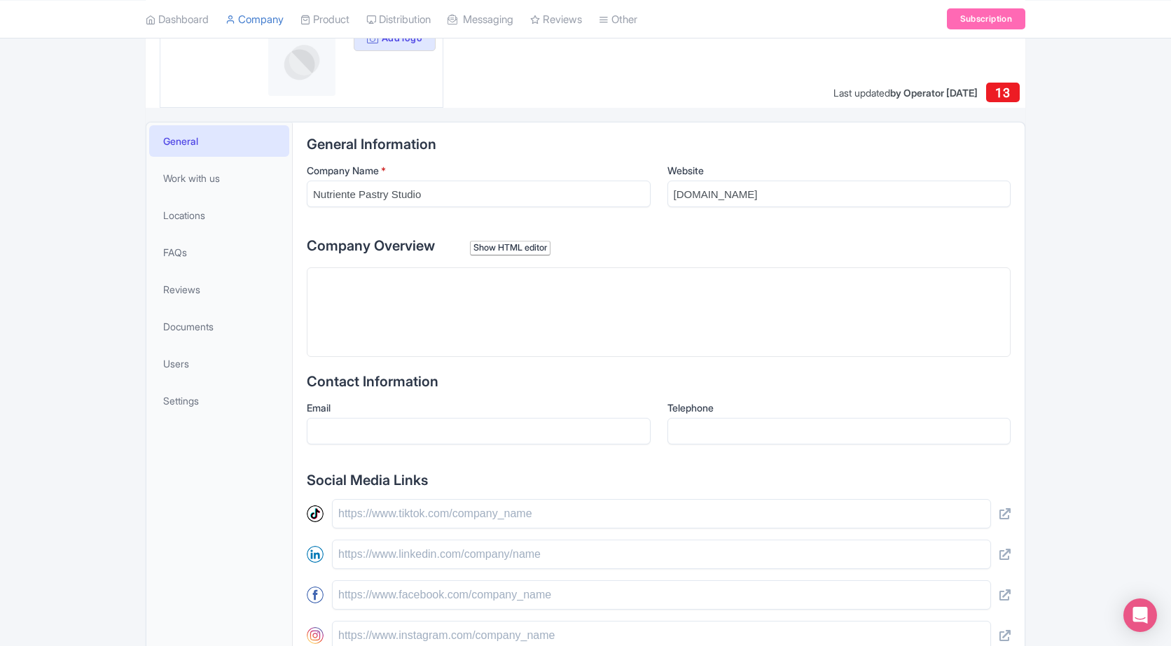
scroll to position [210, 0]
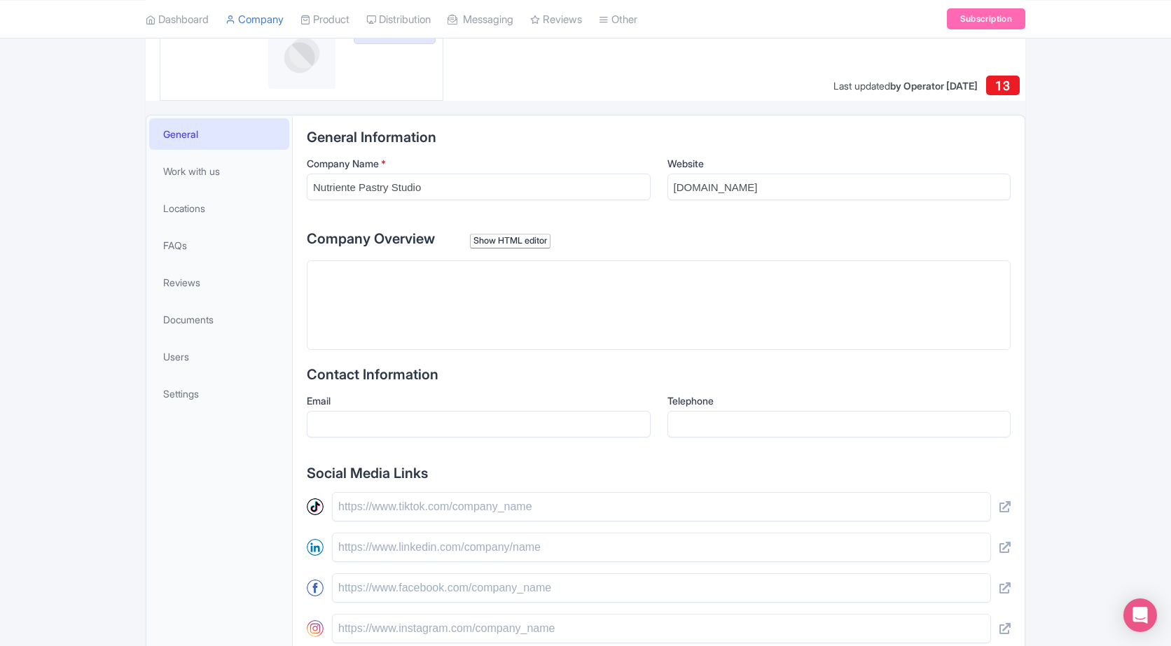
click at [530, 277] on trix-editor at bounding box center [659, 306] width 704 height 90
paste trix-editor "<div>At Nutriente Pastry Studio, we are determined to be providers of healthy, …"
type trix-editor "<div>At Nutriente Pastry Studio, we are determined to be providers of healthy, …"
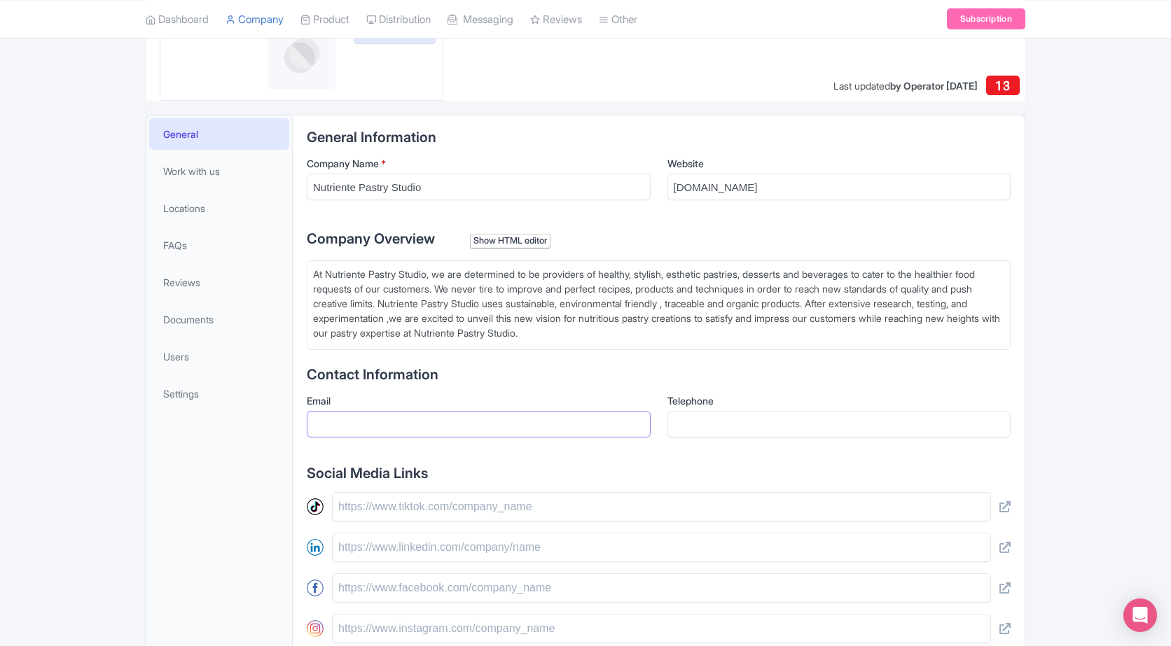
click at [474, 417] on input "Email" at bounding box center [479, 424] width 344 height 27
paste input "[PERSON_NAME][EMAIL_ADDRESS][DOMAIN_NAME]"
type input "[PERSON_NAME][EMAIL_ADDRESS][DOMAIN_NAME]"
click at [778, 452] on div "General Information Company Name * Nutriente Pastry Studio Website nutrientepas…" at bounding box center [659, 482] width 704 height 705
drag, startPoint x: 764, startPoint y: 431, endPoint x: 756, endPoint y: 417, distance: 16.0
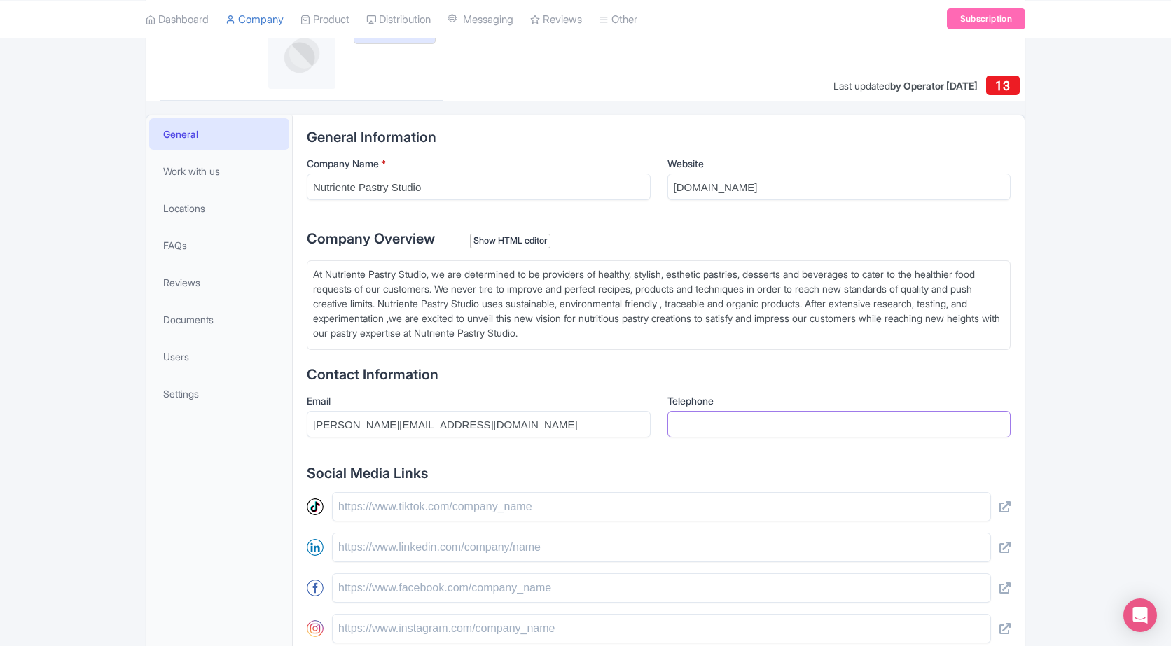
click at [764, 431] on input "Telephone" at bounding box center [839, 424] width 344 height 27
paste input "[PHONE_NUMBER]"
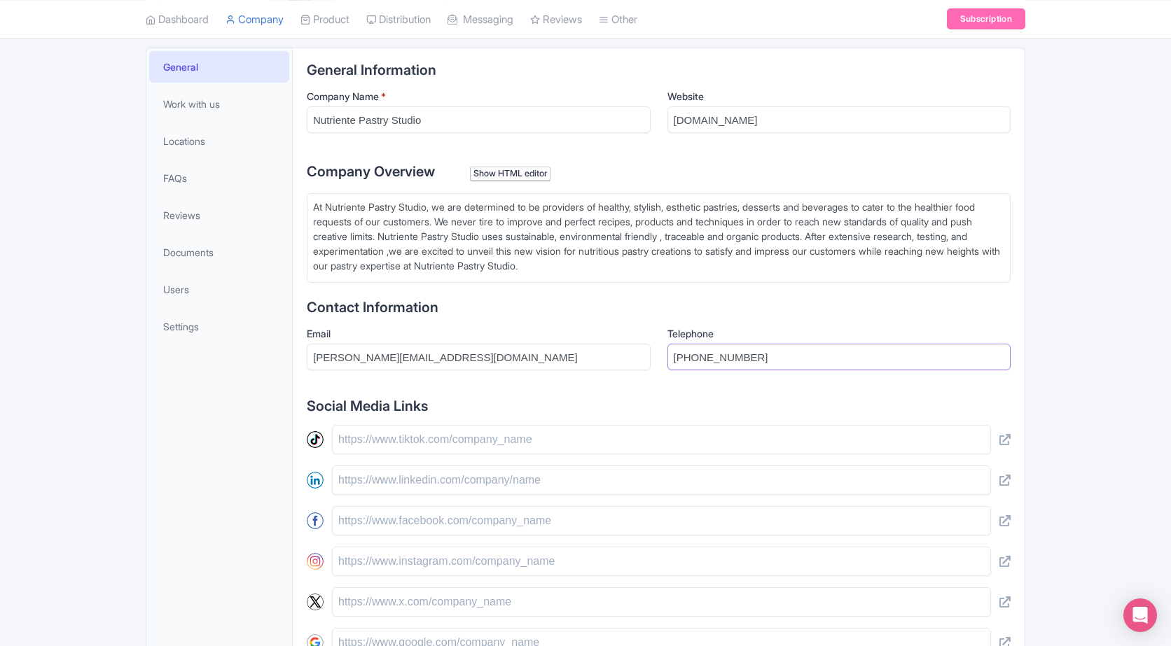
scroll to position [350, 0]
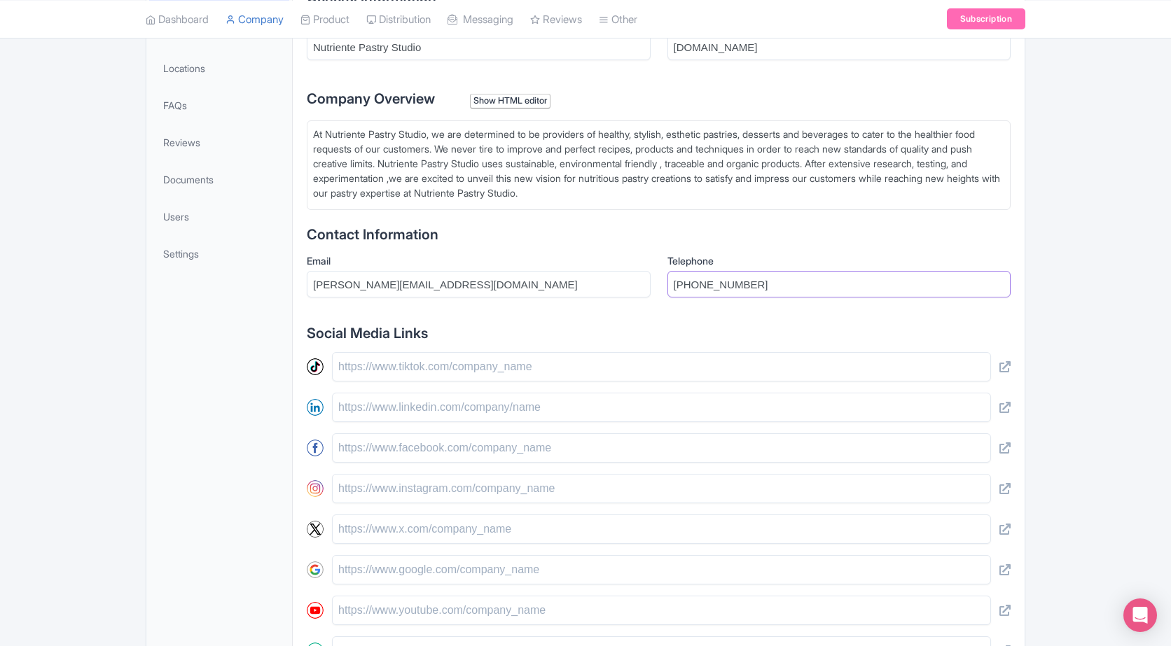
type input "[PHONE_NUMBER]"
click at [432, 359] on input "text" at bounding box center [661, 366] width 659 height 29
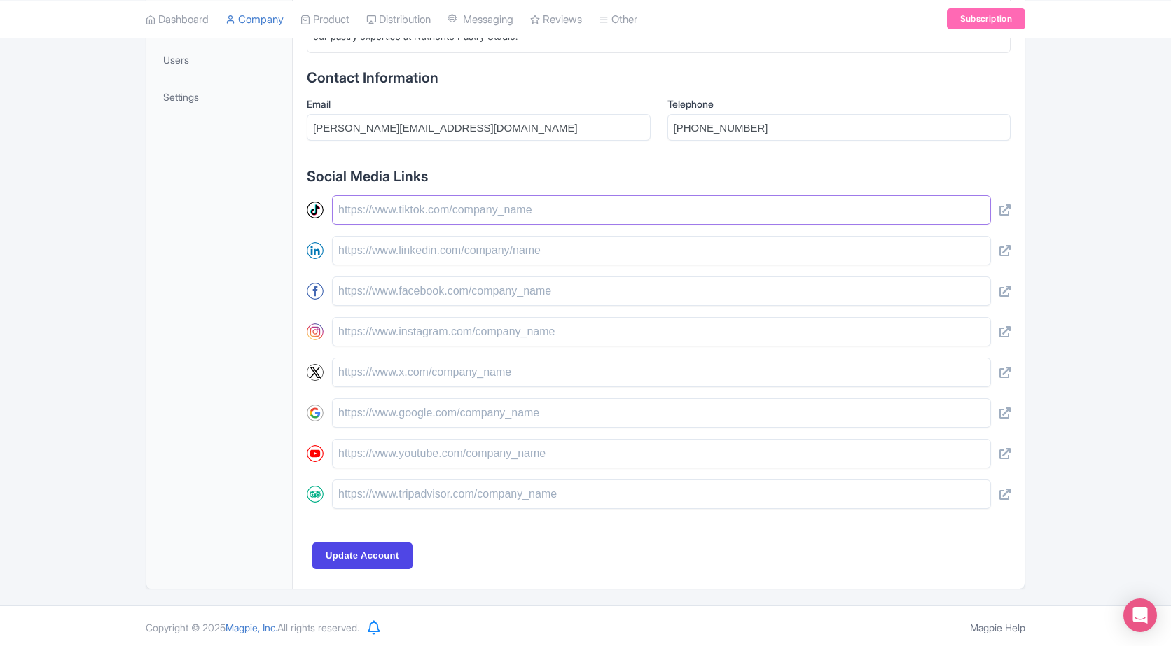
scroll to position [510, 0]
click at [470, 261] on input "text" at bounding box center [661, 247] width 659 height 29
click at [466, 282] on input "text" at bounding box center [661, 288] width 659 height 29
paste input "https://www.facebook.com/NutrientePastryStudio/"
type input "https://www.facebook.com/NutrientePastryStudio/"
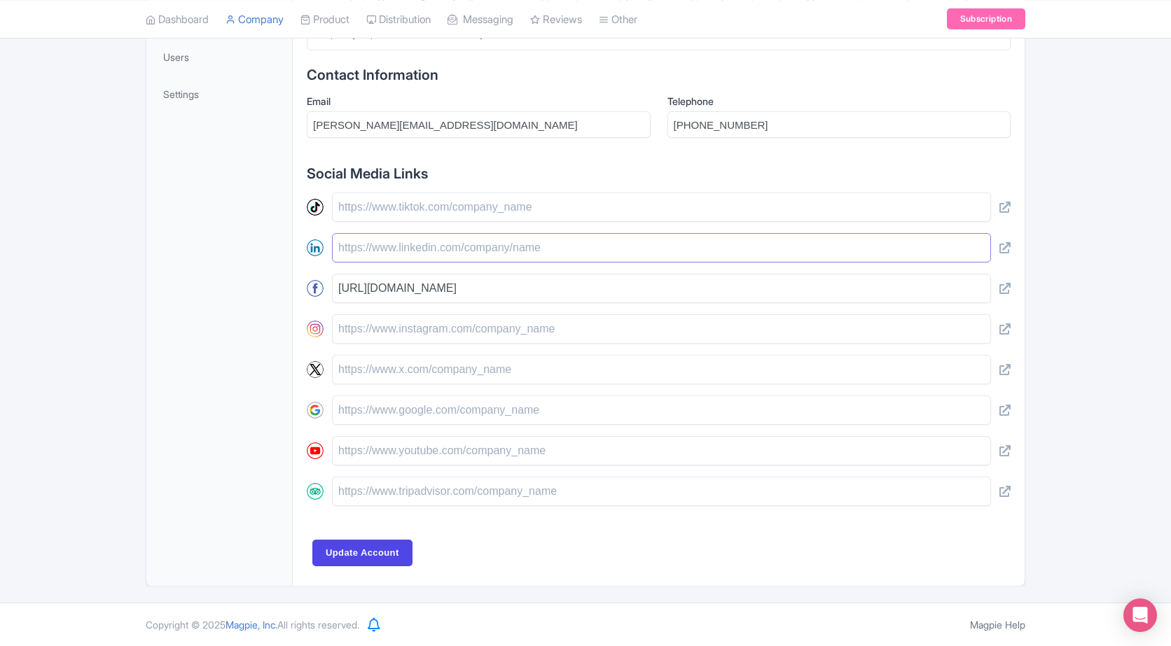
click at [455, 247] on input "text" at bounding box center [661, 247] width 659 height 29
paste input "https://www.linkedin.com/in/diana-dimitrova-2b93a0128"
type input "https://www.linkedin.com/in/diana-dimitrova-2b93a0128"
click at [464, 327] on input "text" at bounding box center [661, 328] width 659 height 29
paste input "https://www.instagram.com/nutriente_pastry_studio/"
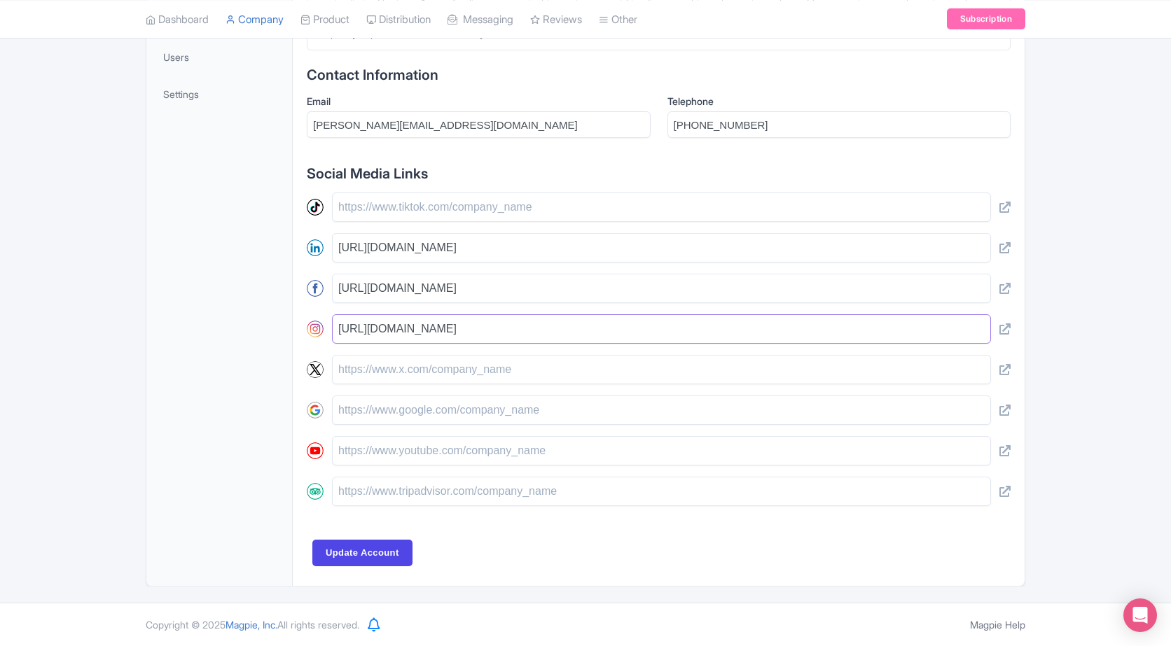
type input "https://www.instagram.com/nutriente_pastry_studio/"
click at [372, 549] on input "Update Account" at bounding box center [362, 553] width 100 height 27
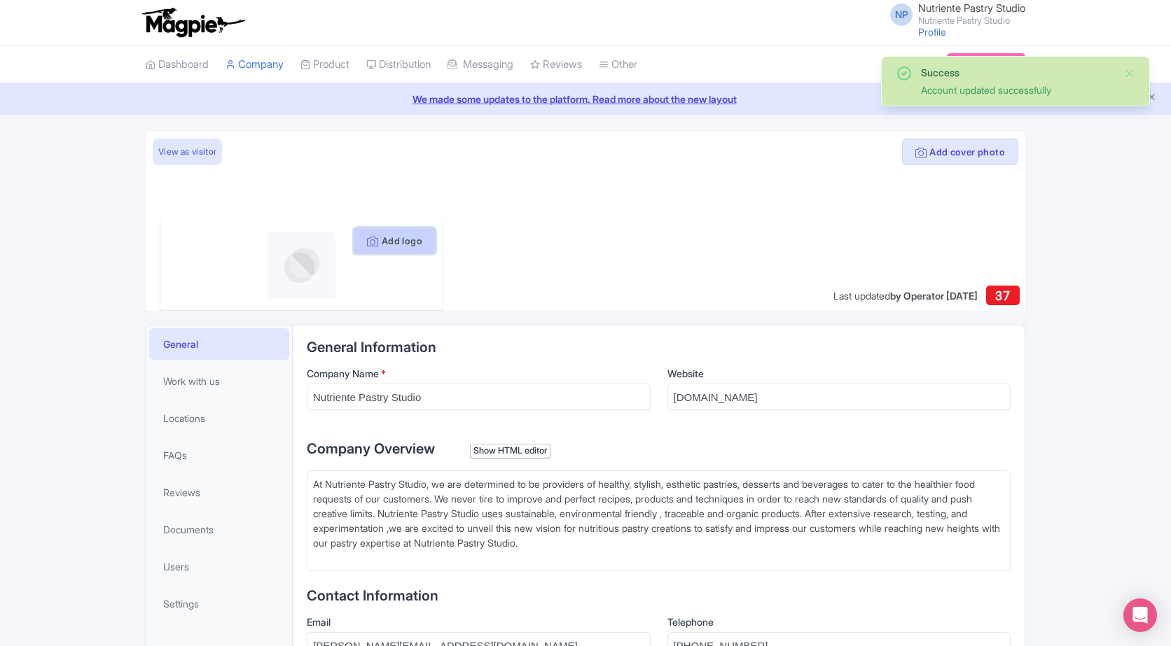
click at [399, 240] on button "Add logo" at bounding box center [395, 241] width 82 height 27
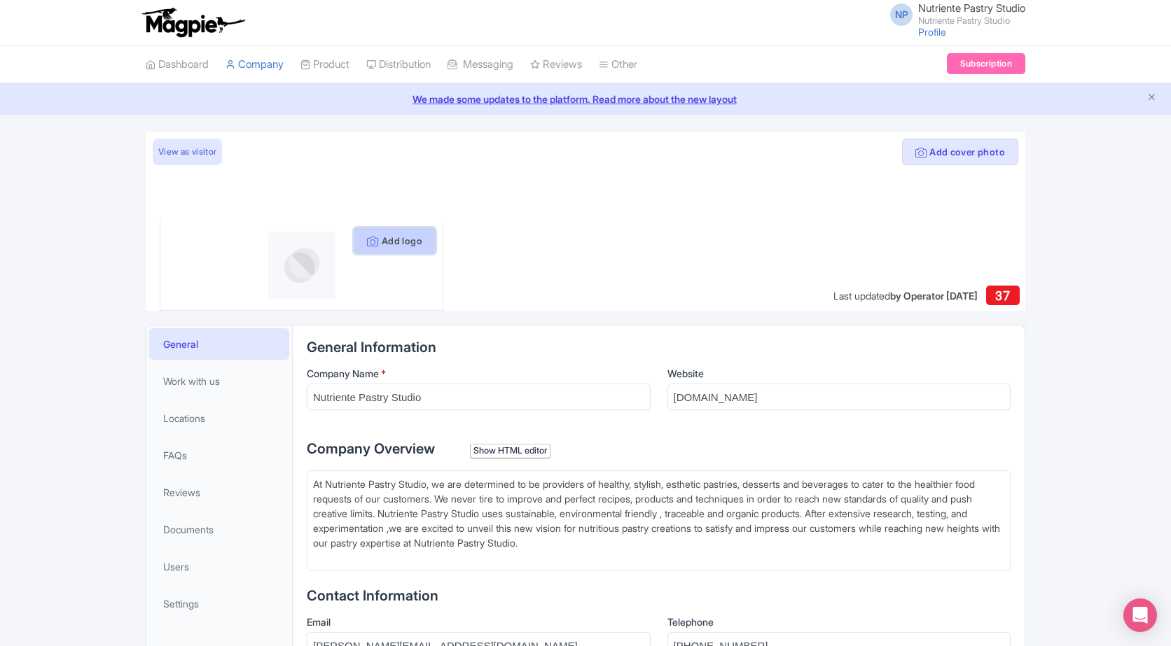
click at [389, 244] on button "Add logo" at bounding box center [395, 241] width 82 height 27
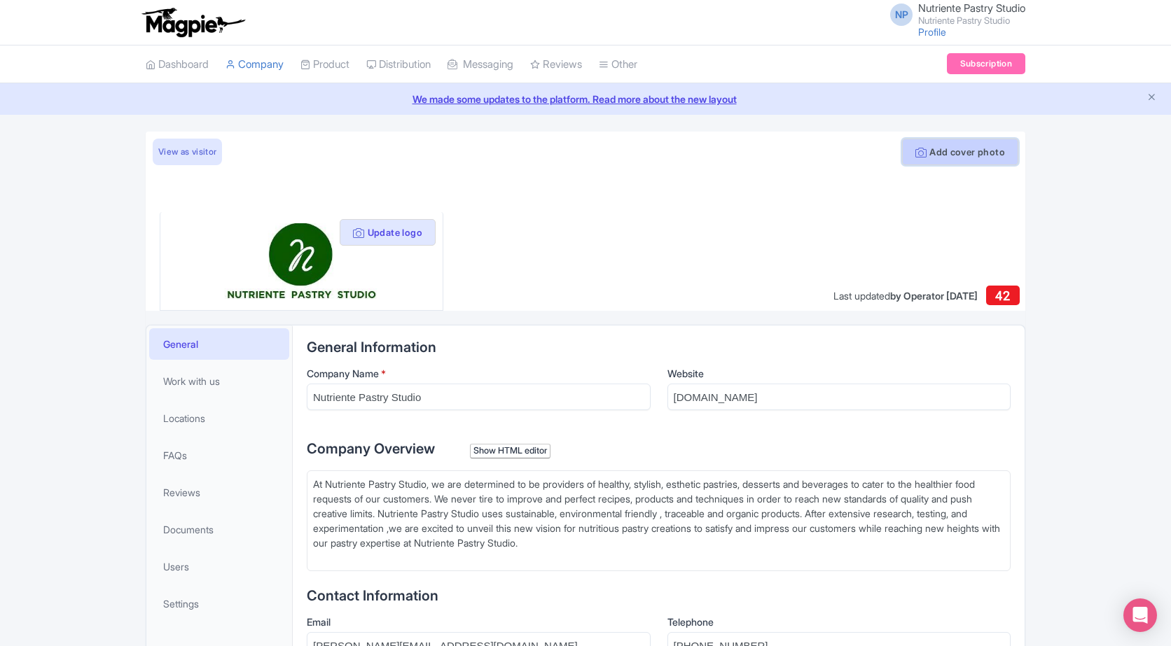
click at [911, 161] on button "Add cover photo" at bounding box center [960, 152] width 116 height 27
click at [670, 415] on div "Website [DOMAIN_NAME]" at bounding box center [839, 393] width 344 height 55
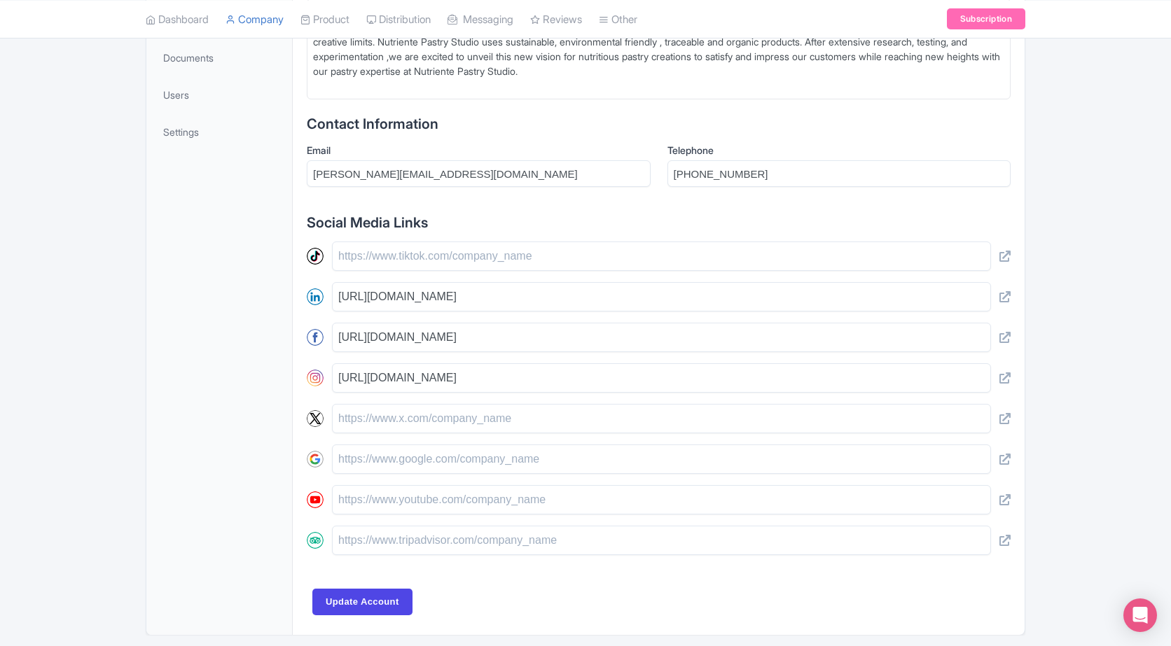
scroll to position [521, 0]
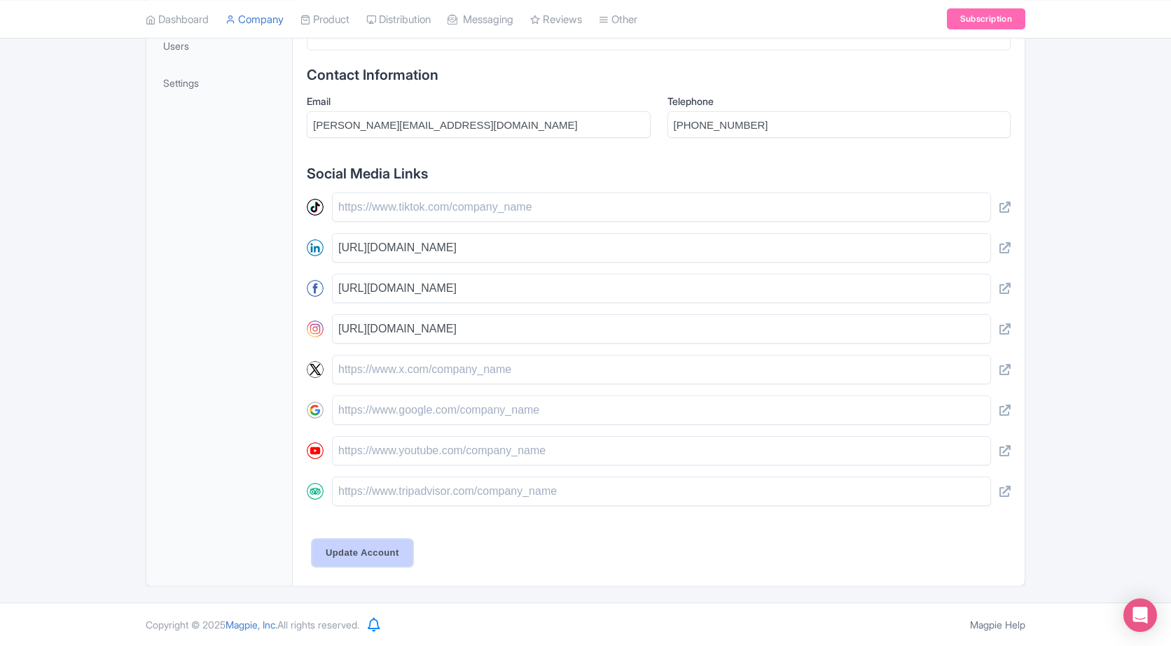
click at [357, 543] on input "Update Account" at bounding box center [362, 553] width 100 height 27
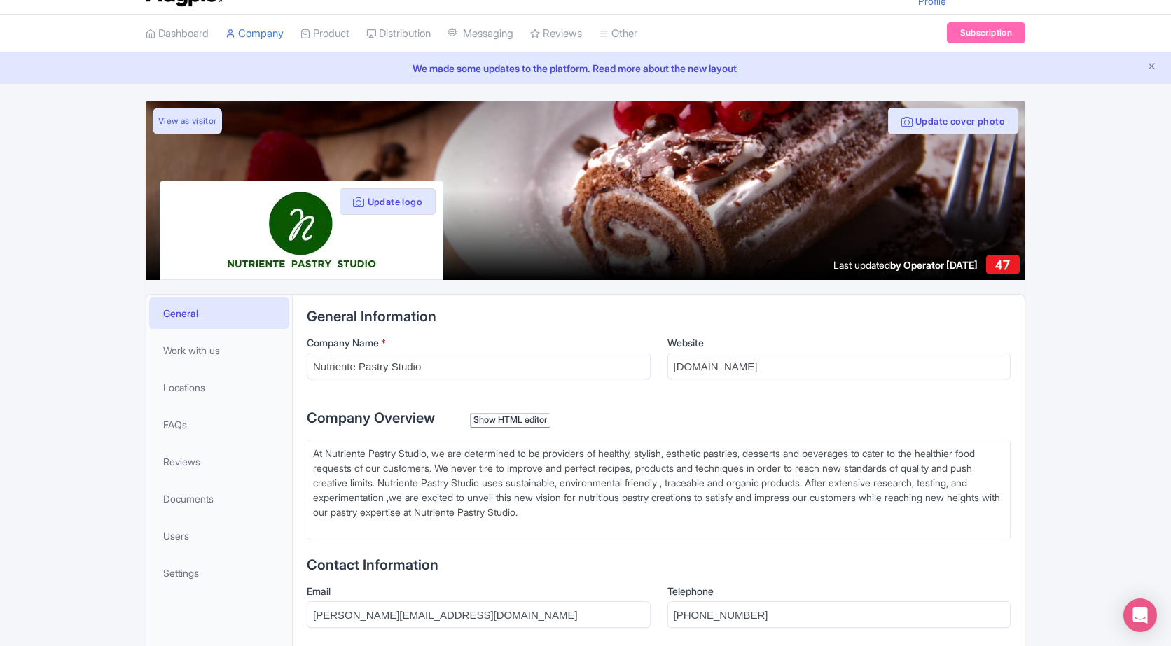
scroll to position [11, 0]
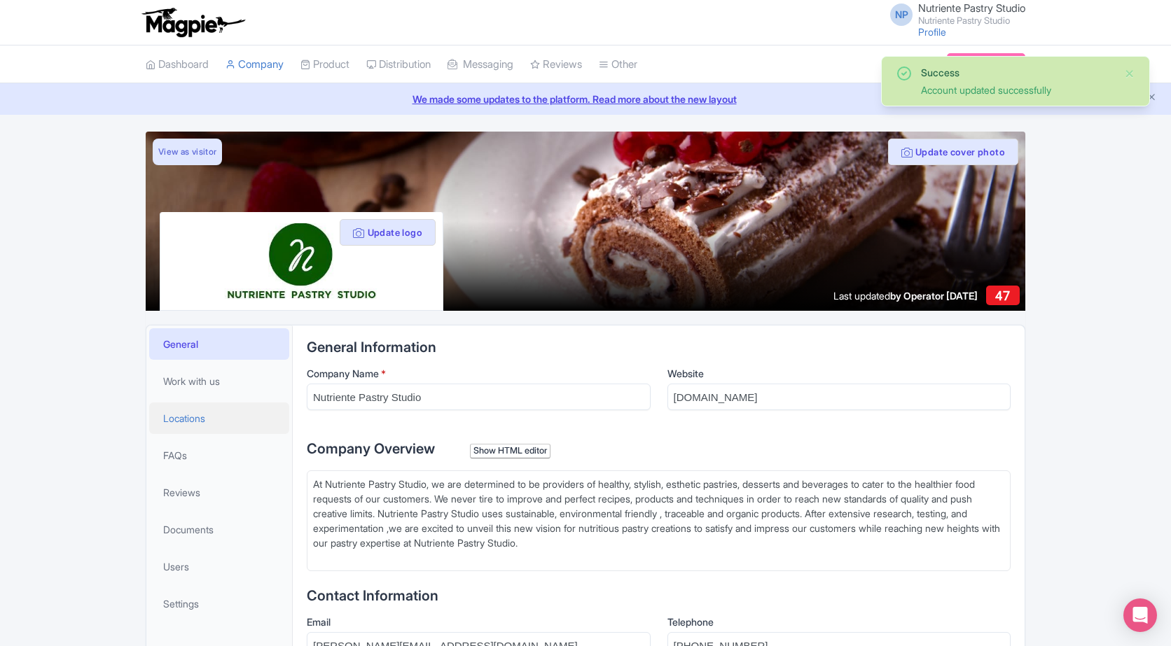
click at [213, 408] on link "Locations" at bounding box center [219, 419] width 140 height 32
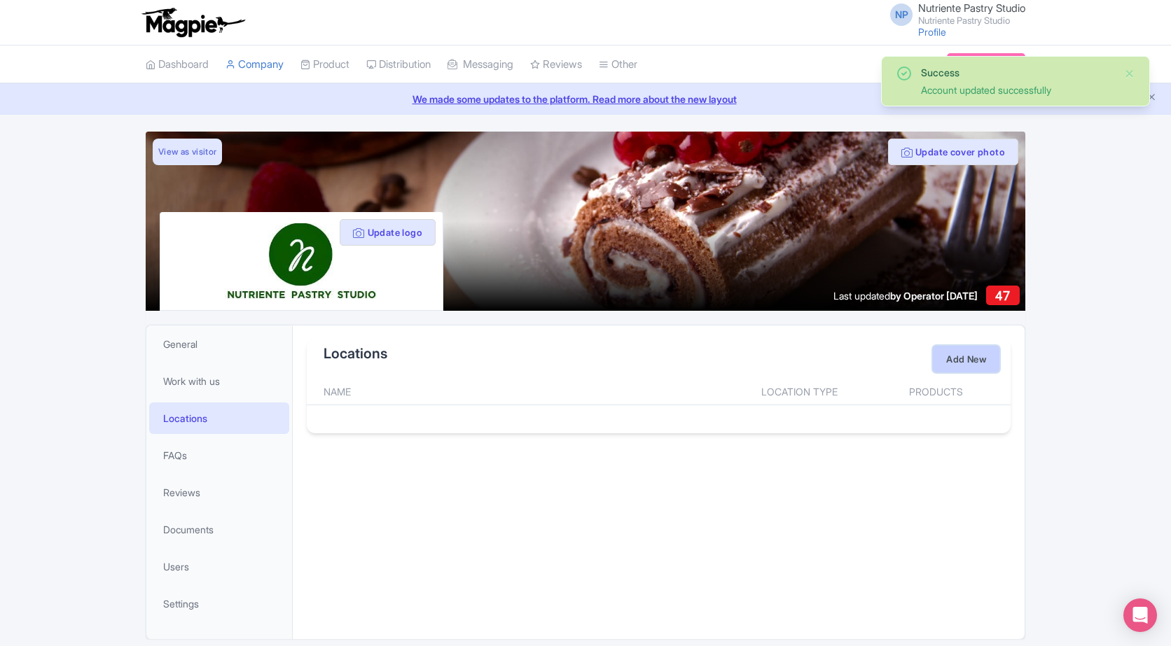
click at [958, 362] on link "Add New" at bounding box center [966, 359] width 67 height 27
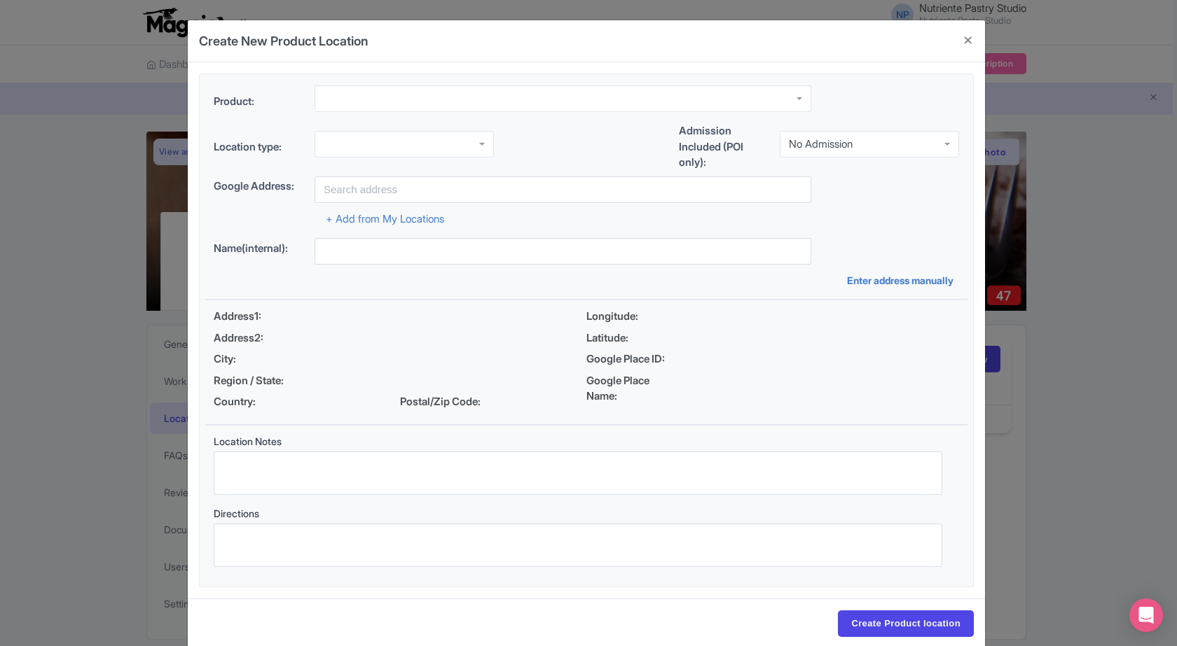
click at [349, 105] on div at bounding box center [562, 98] width 497 height 27
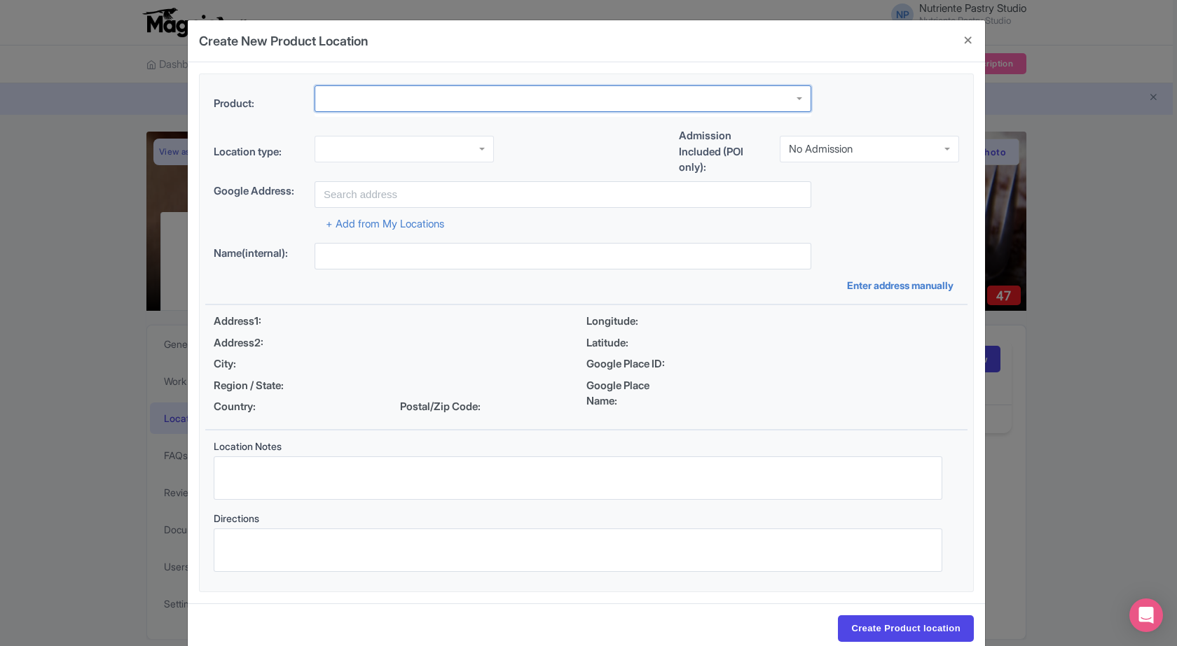
click at [349, 105] on div at bounding box center [562, 98] width 497 height 27
click at [352, 326] on div "Address1: Address2: City: Region / State: Country: Postal/Zip Code:" at bounding box center [400, 367] width 373 height 107
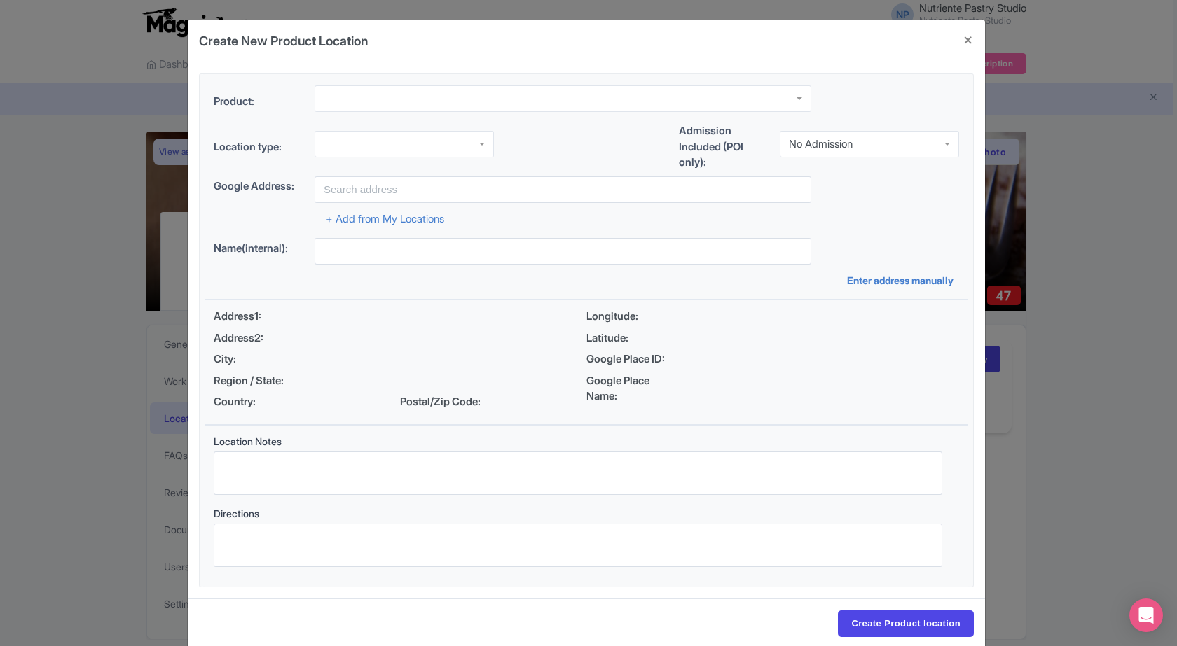
click at [324, 322] on div "Address1:" at bounding box center [400, 317] width 373 height 16
click at [887, 278] on link "Enter address manually" at bounding box center [903, 280] width 112 height 15
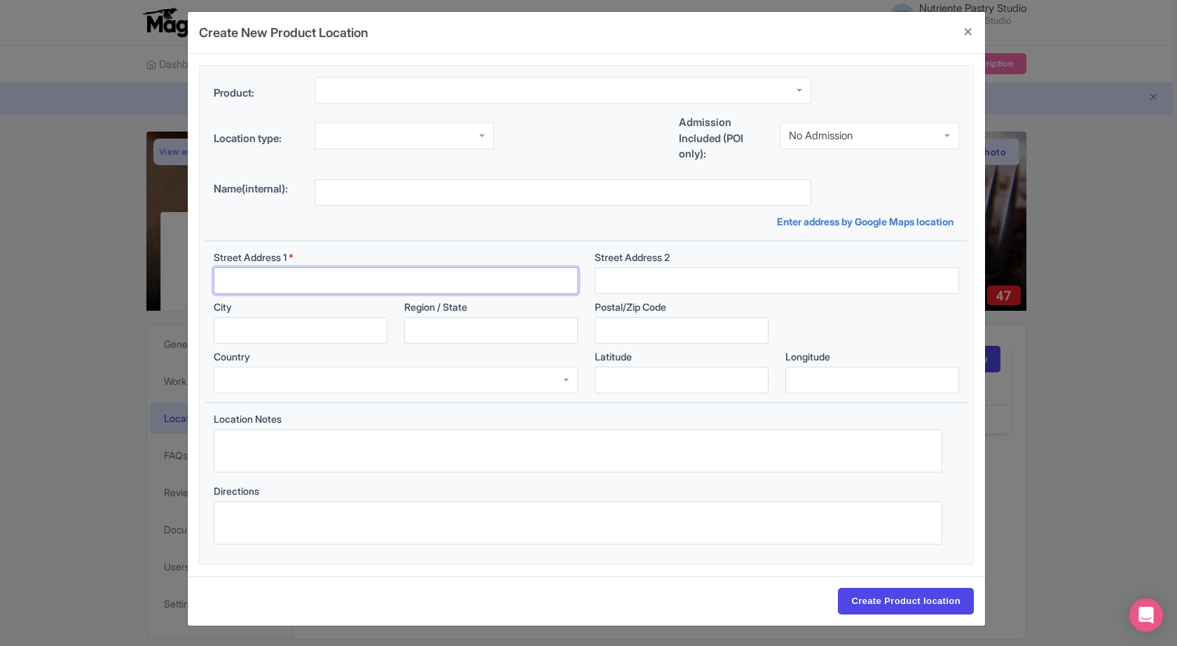
click at [270, 279] on input "Street Address 1 *" at bounding box center [396, 281] width 364 height 27
paste input "7225 S Durango Dr Suite 101"
type input "7225 S Durango Dr Suite 101"
click at [667, 277] on input "Street Address 2" at bounding box center [777, 281] width 364 height 27
click at [515, 330] on input "Region / State" at bounding box center [491, 330] width 174 height 27
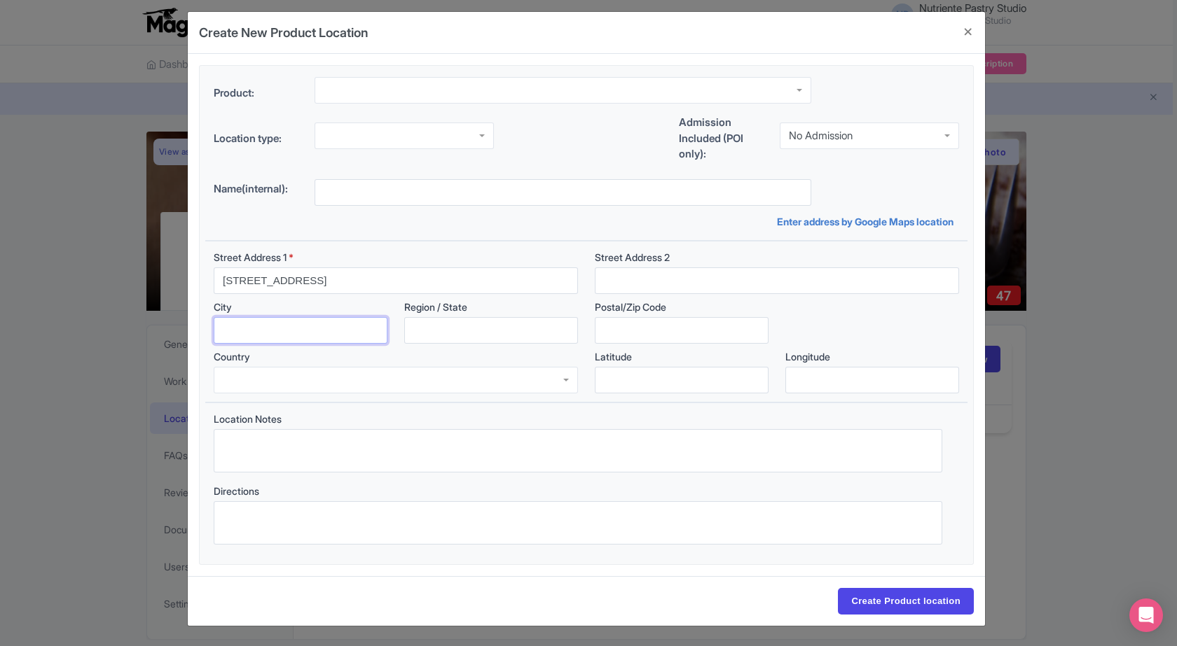
click at [296, 335] on input "City" at bounding box center [301, 330] width 174 height 27
paste input "Las Vegas"
type input "Las Vegas"
click at [457, 330] on input "Region / State" at bounding box center [491, 330] width 174 height 27
paste input "Nevada"
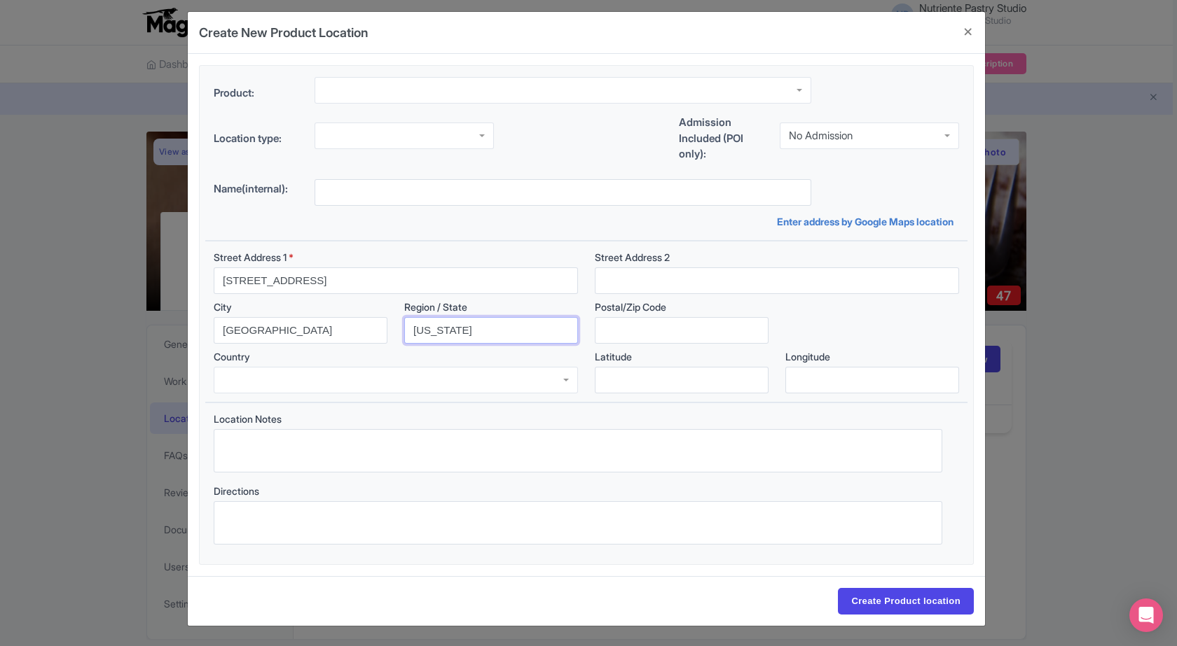
type input "Nevada"
click at [614, 331] on input "Postal/Zip Code" at bounding box center [682, 330] width 174 height 27
click at [625, 342] on input "Postal/Zip Code" at bounding box center [682, 330] width 174 height 27
paste input "89113"
type input "89113"
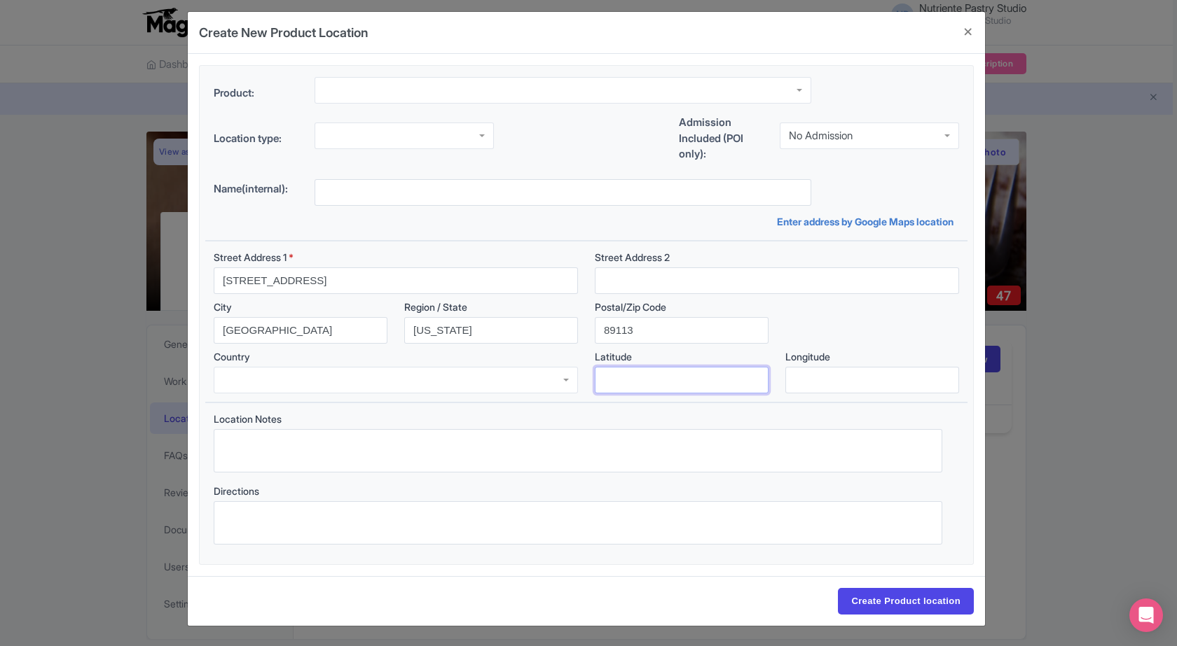
click at [625, 376] on input "Latitude" at bounding box center [682, 380] width 174 height 27
paste input "36.05737951"
type input "36.05737951"
click at [822, 381] on input "Longitude" at bounding box center [872, 380] width 174 height 27
paste input "-115.2801784"
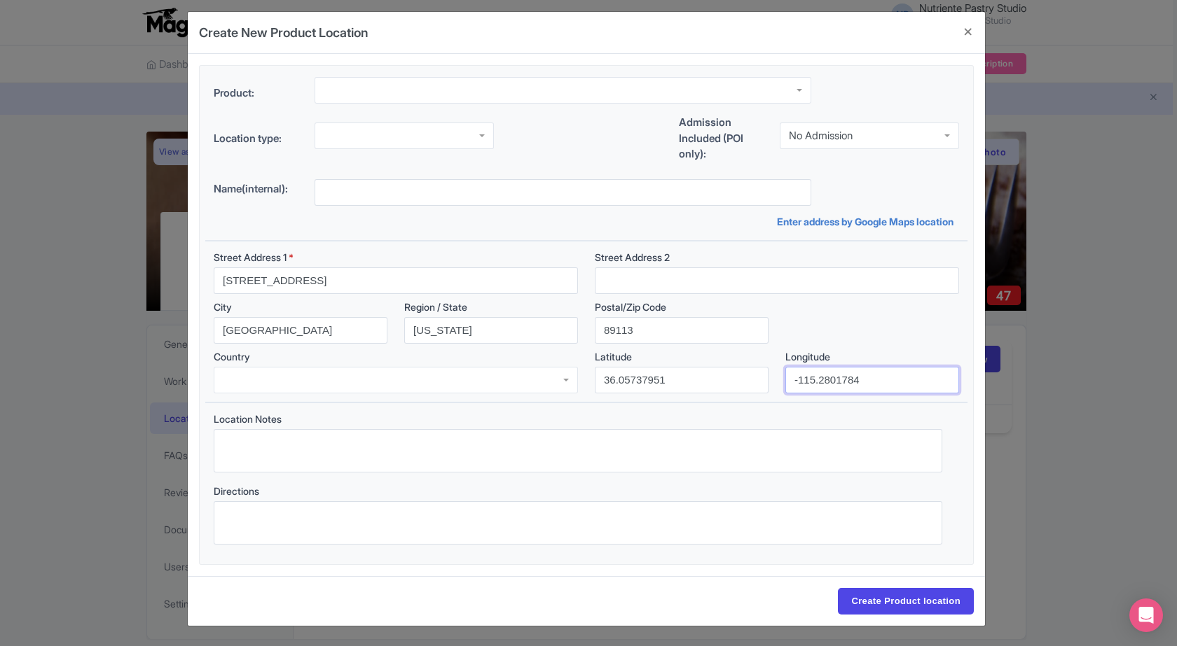
type input "-115.2801784"
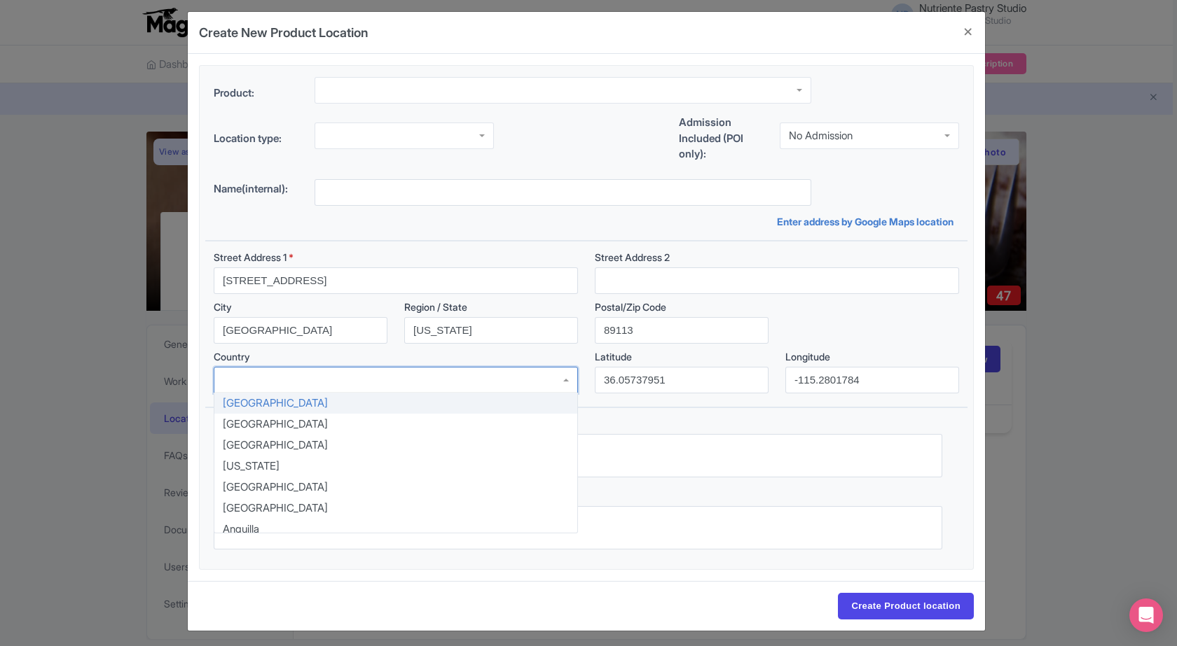
click at [441, 388] on div at bounding box center [396, 380] width 364 height 27
click at [326, 385] on div at bounding box center [396, 380] width 364 height 27
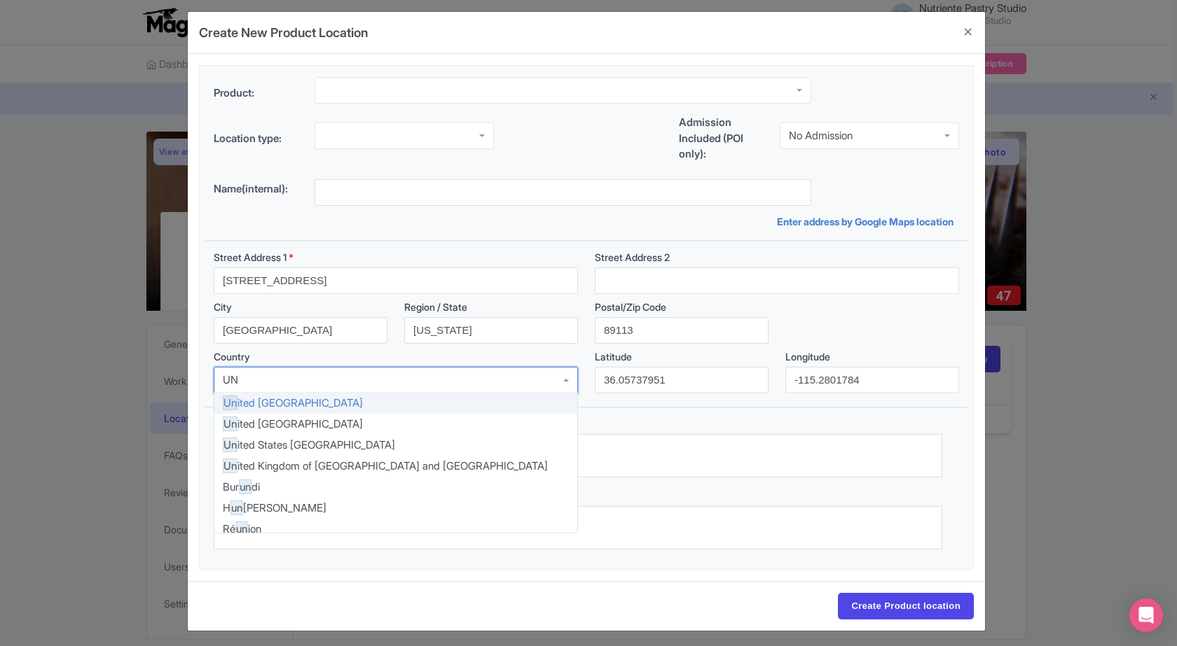
type input "UNI"
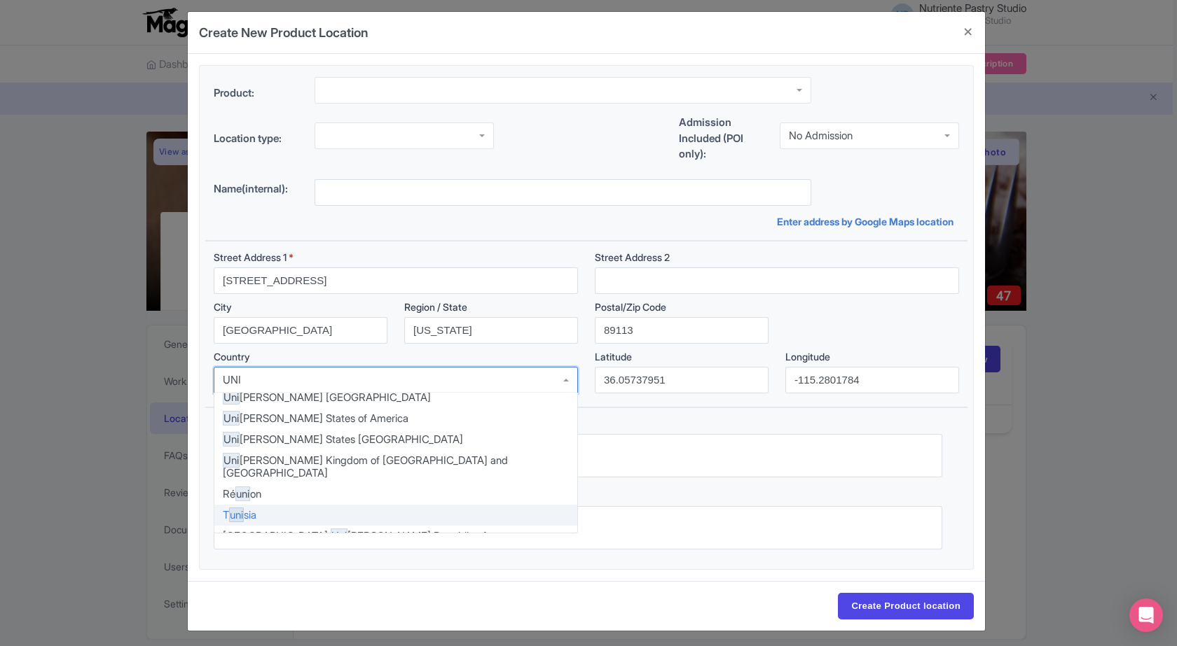
scroll to position [7, 0]
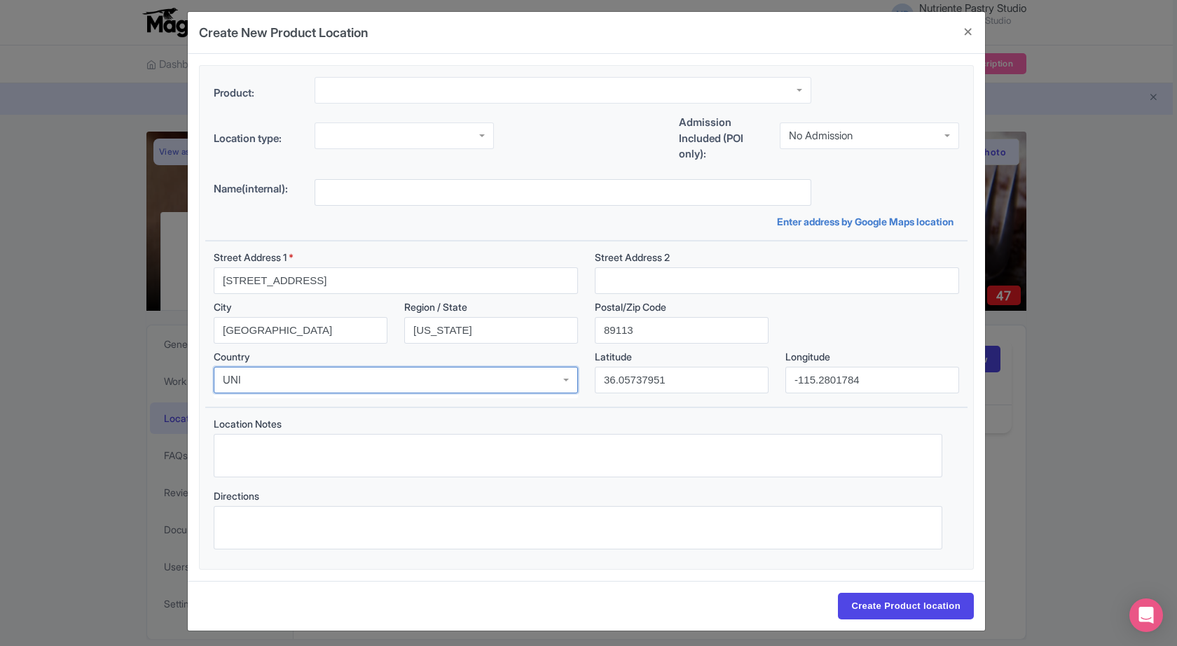
click at [396, 383] on div at bounding box center [396, 380] width 364 height 27
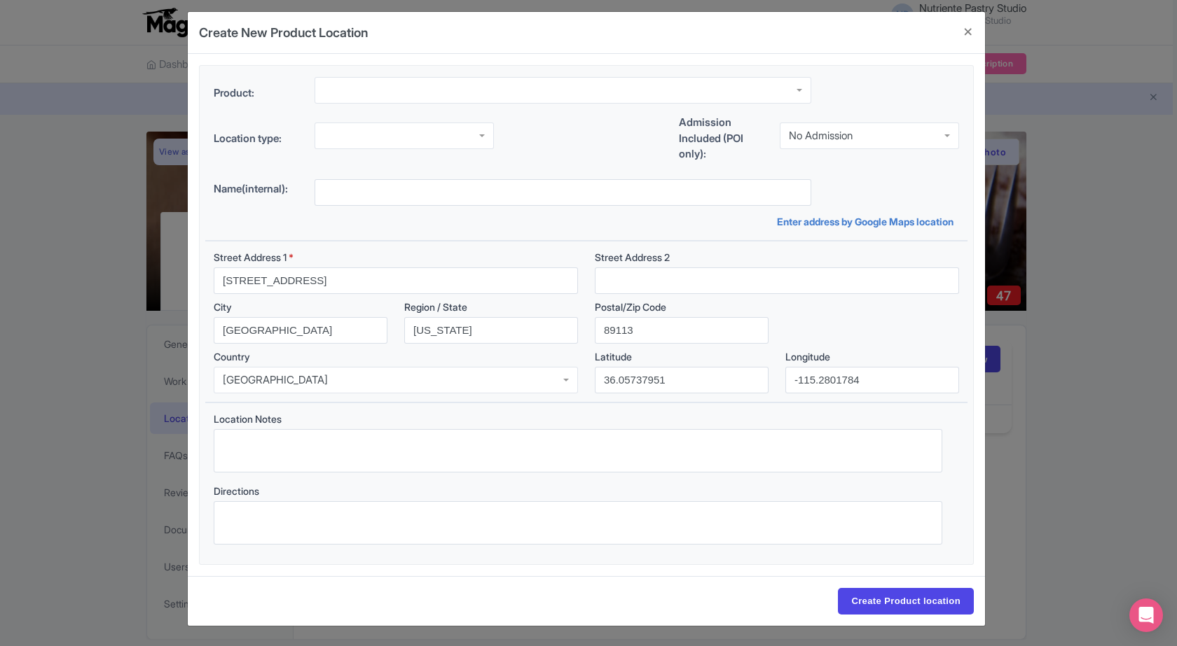
scroll to position [0, 0]
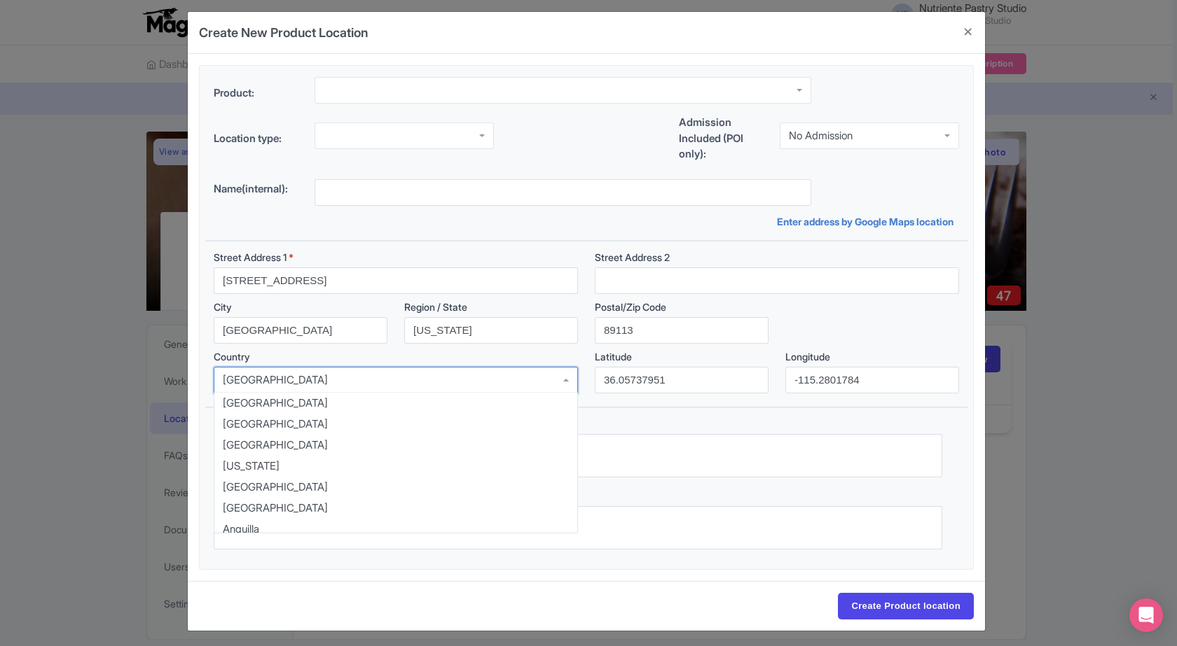
click at [367, 384] on div "United Arab Emirates" at bounding box center [396, 380] width 364 height 27
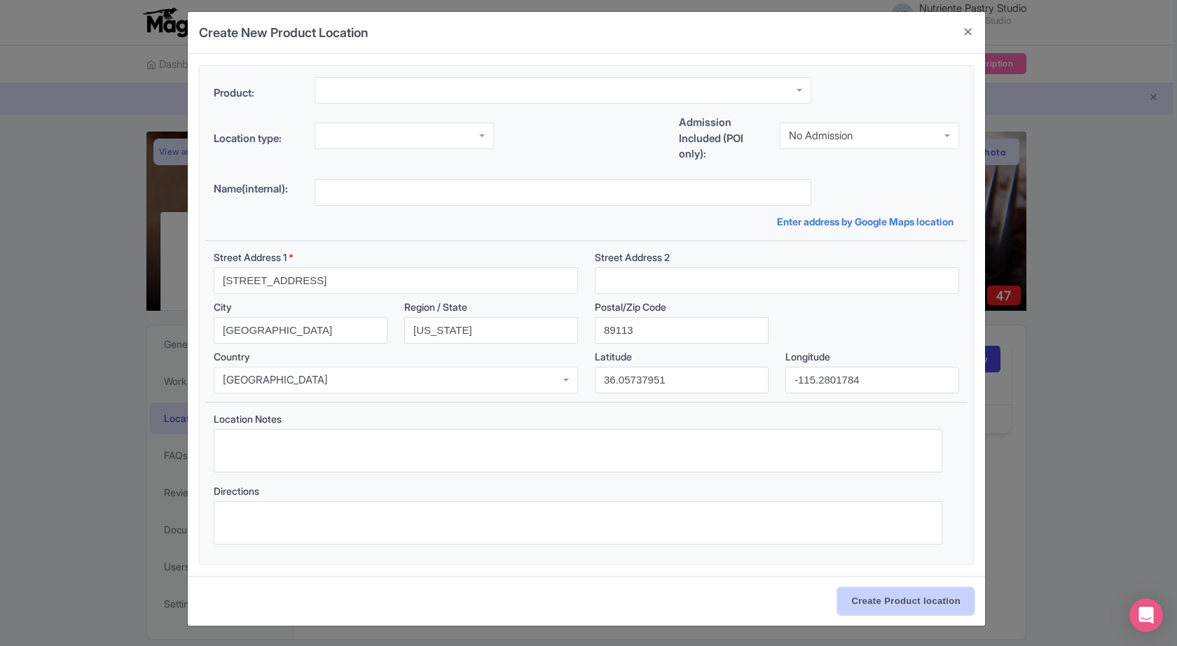
click at [903, 605] on input "Create Product location" at bounding box center [906, 601] width 136 height 27
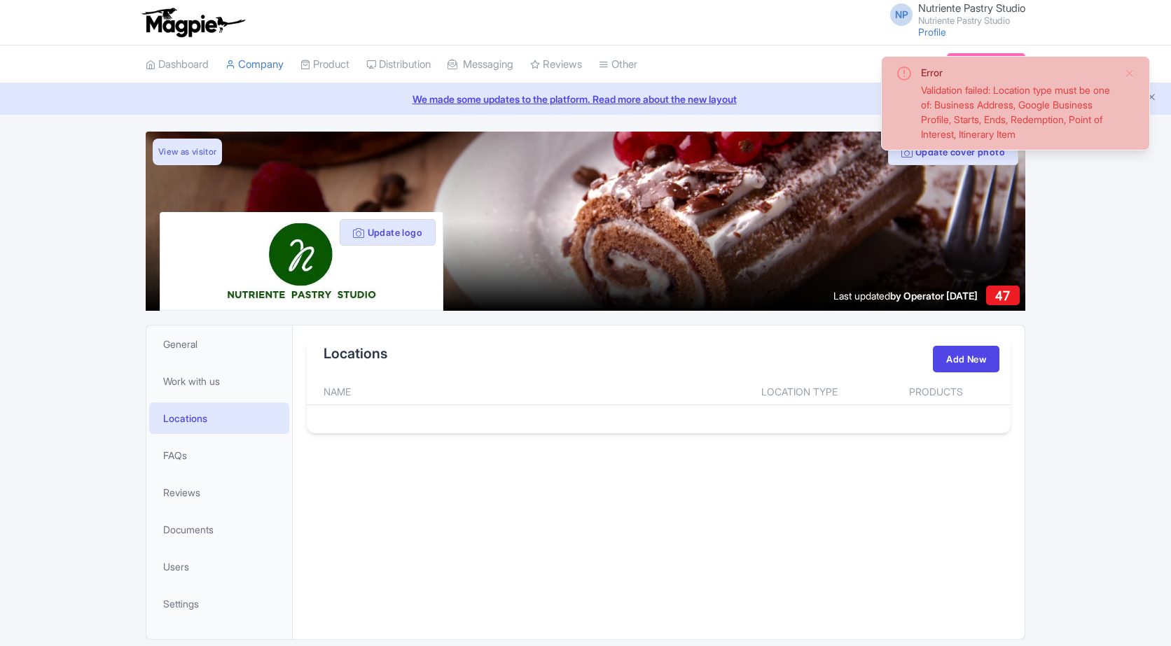
scroll to position [53, 0]
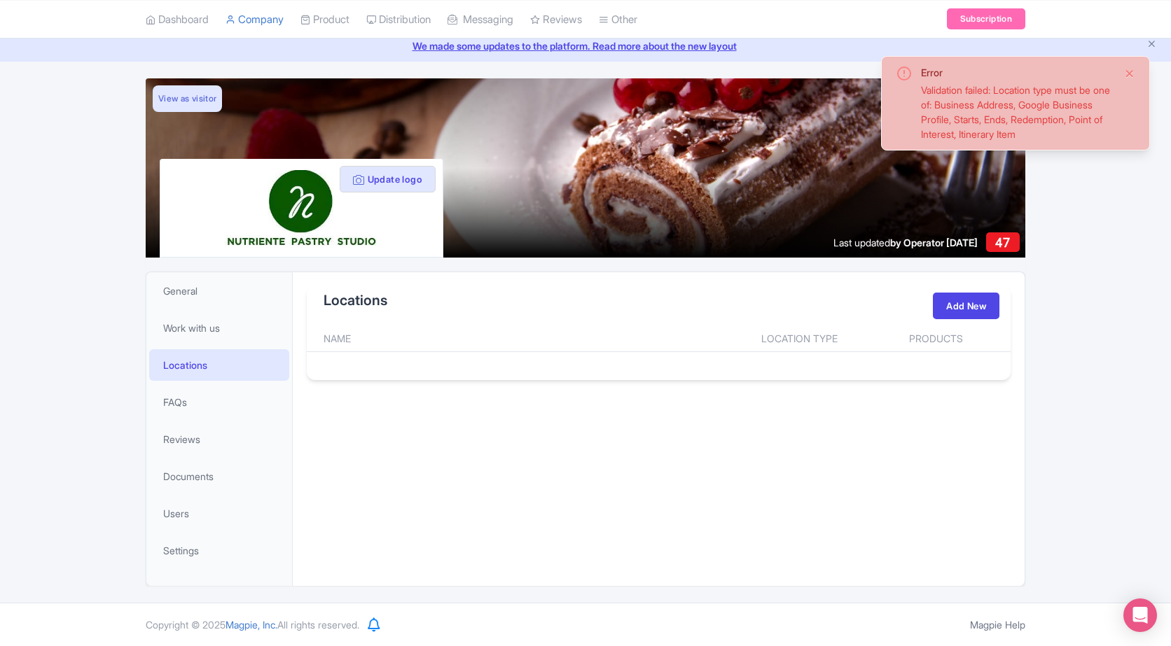
click at [1130, 77] on button "Close" at bounding box center [1129, 73] width 11 height 17
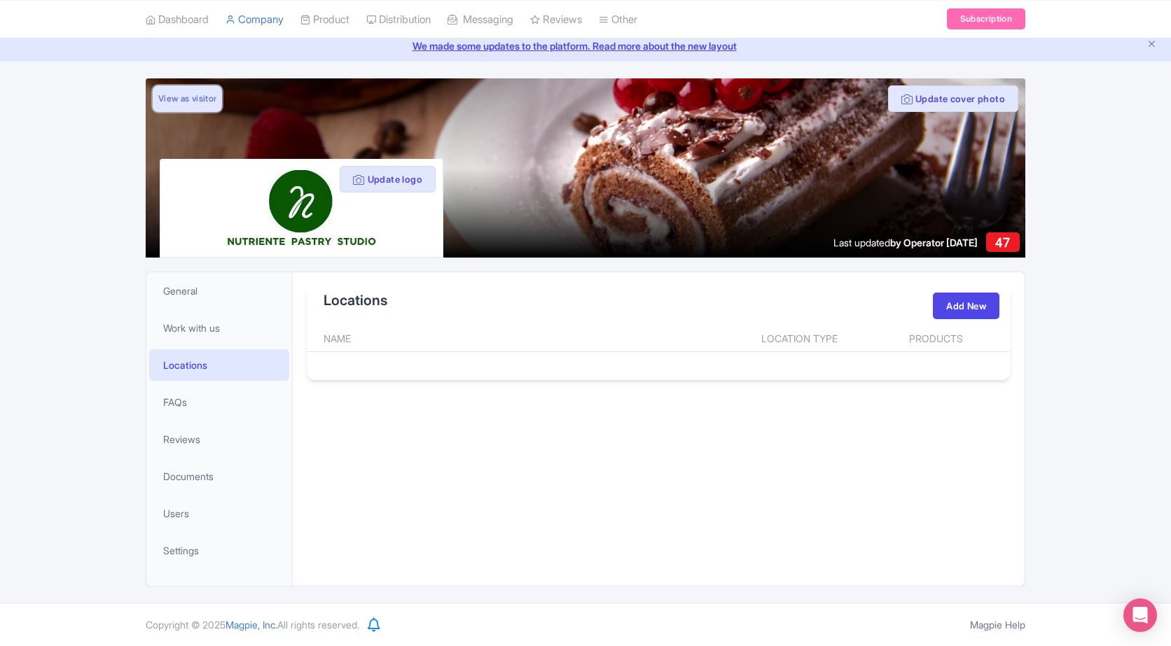
click at [199, 103] on link "View as visitor" at bounding box center [187, 98] width 69 height 27
